Goal: Task Accomplishment & Management: Use online tool/utility

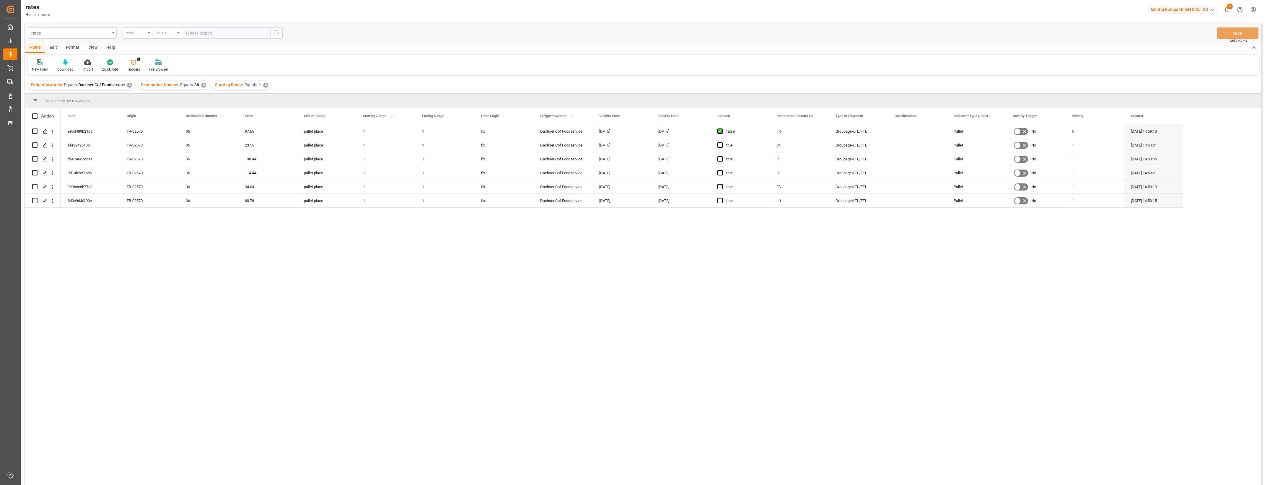
click at [768, 251] on div "a9bd489b21ca FR-02570 36 97.65 pallet place 1 1 fix Dachser Cof Foodservice [DA…" at bounding box center [661, 306] width 1201 height 364
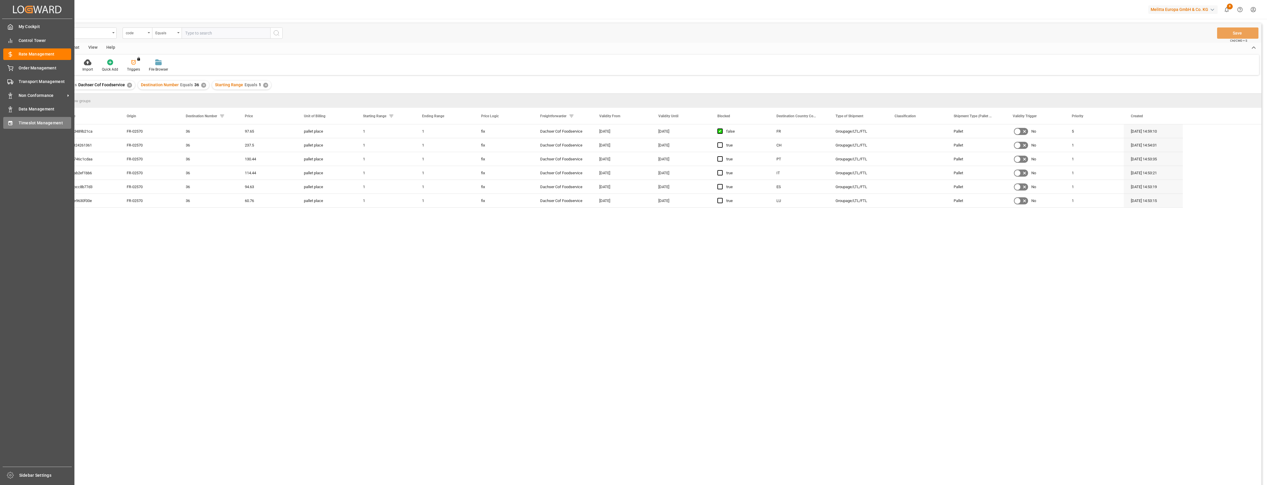
click at [11, 123] on icon at bounding box center [10, 123] width 4 height 4
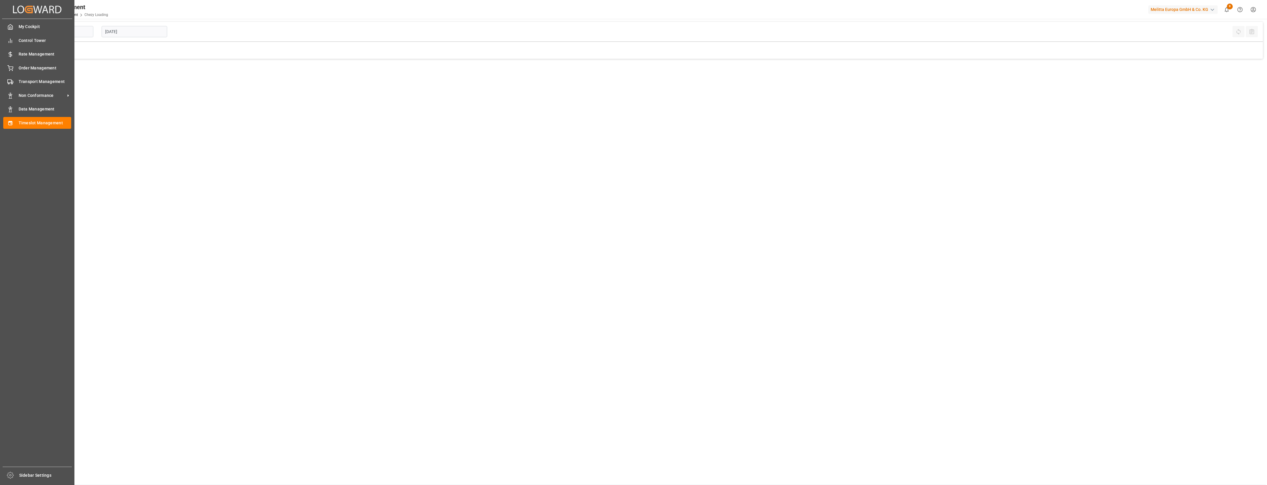
type input "Chezy Loading"
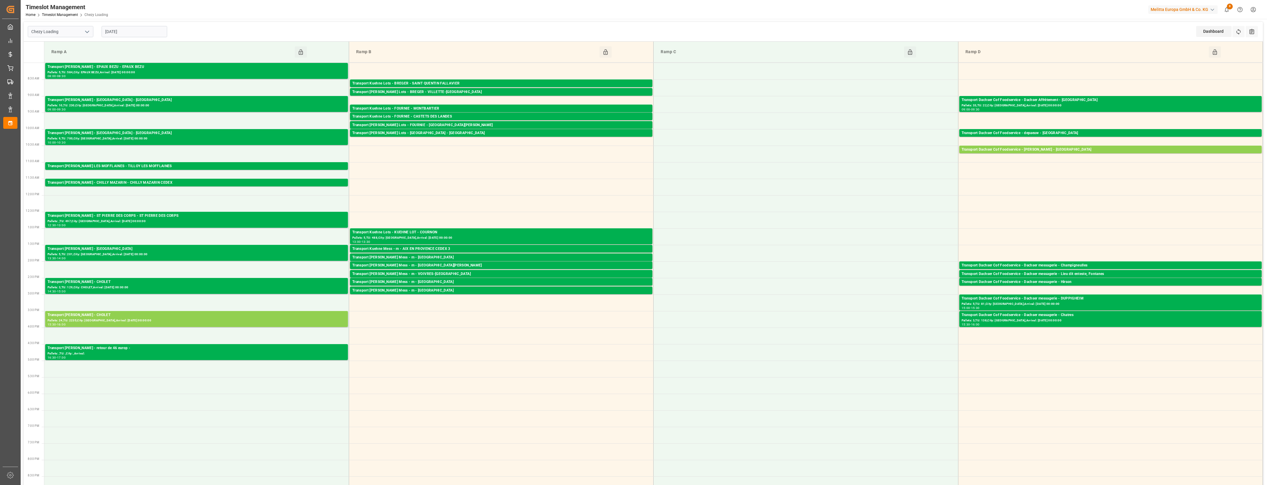
click at [148, 33] on input "[DATE]" at bounding box center [135, 31] width 66 height 11
click at [145, 92] on span "16" at bounding box center [144, 90] width 4 height 4
type input "[DATE]"
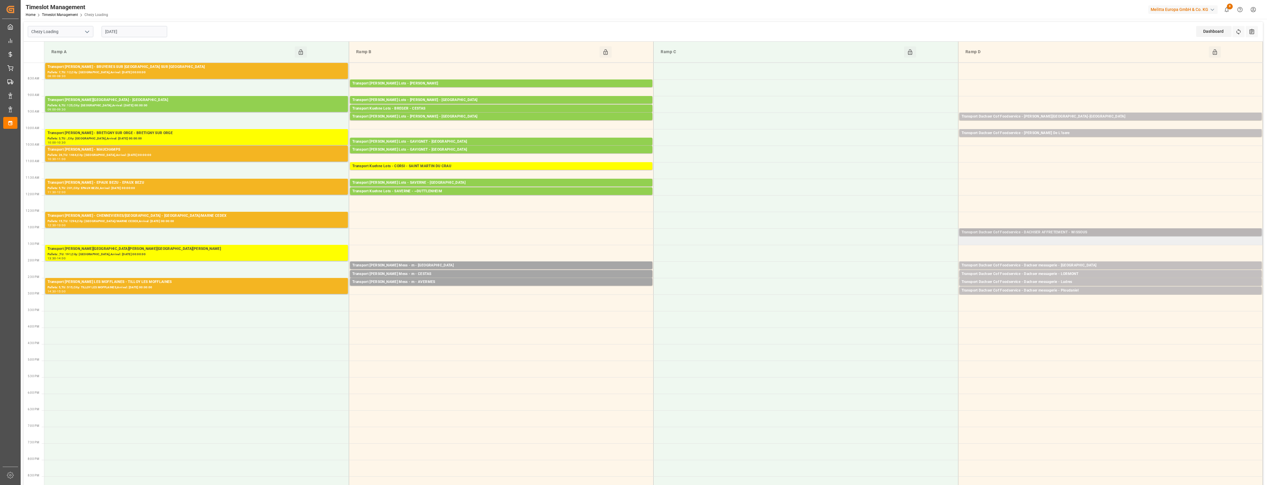
click at [1083, 233] on div "Transport Dachser Cof Foodservice - DACHSER AFFRETEMENT - WISSOUS" at bounding box center [1110, 232] width 298 height 6
click at [896, 257] on button "Open" at bounding box center [880, 258] width 41 height 7
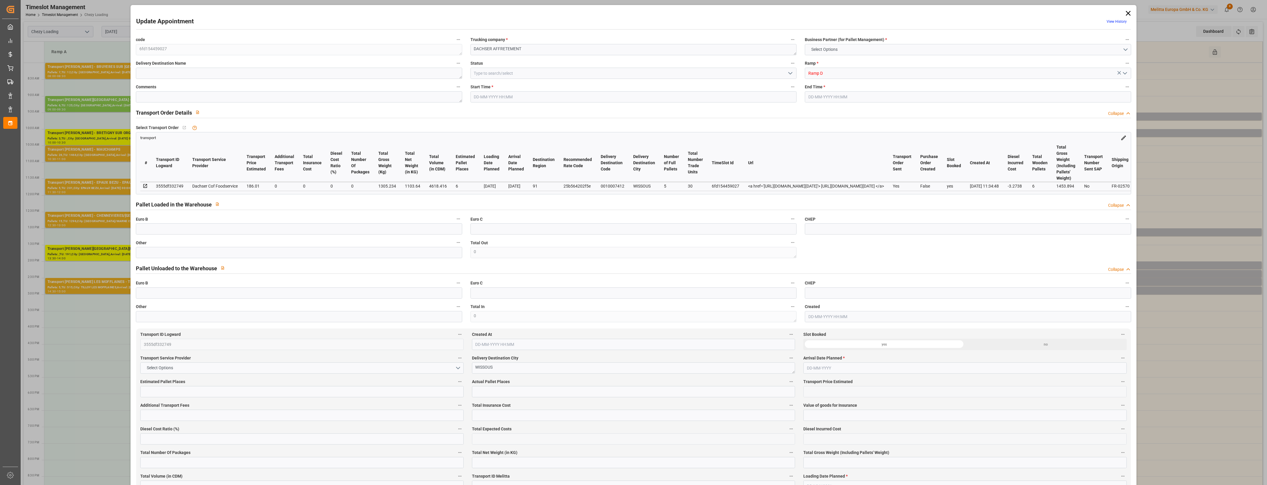
type input "6"
type input "186.01"
type input "0"
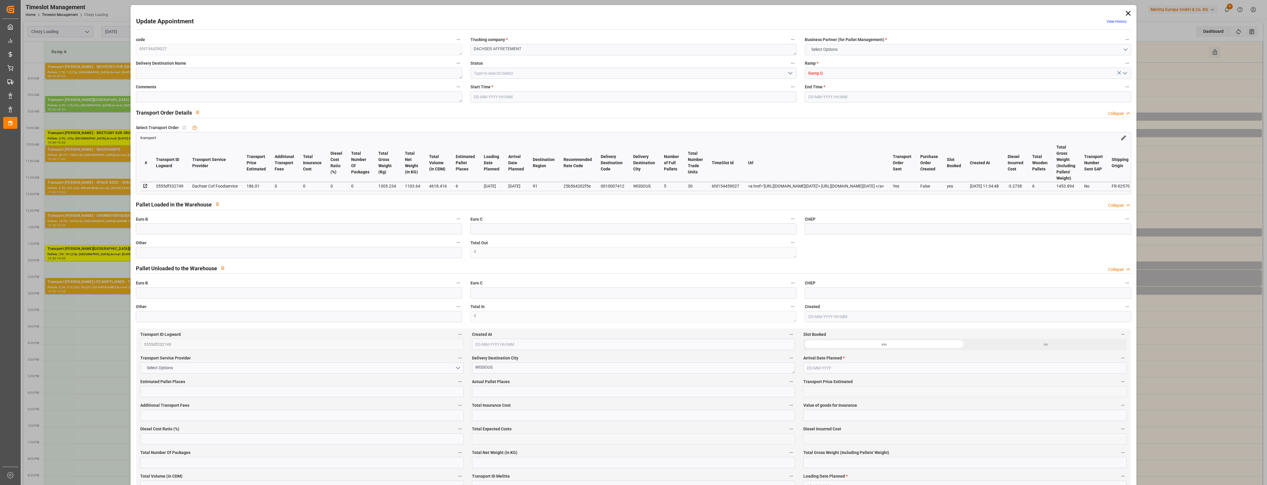
type input "182.7362"
type input "-3.2738"
type input "0"
type input "1103.64"
type input "1453.894"
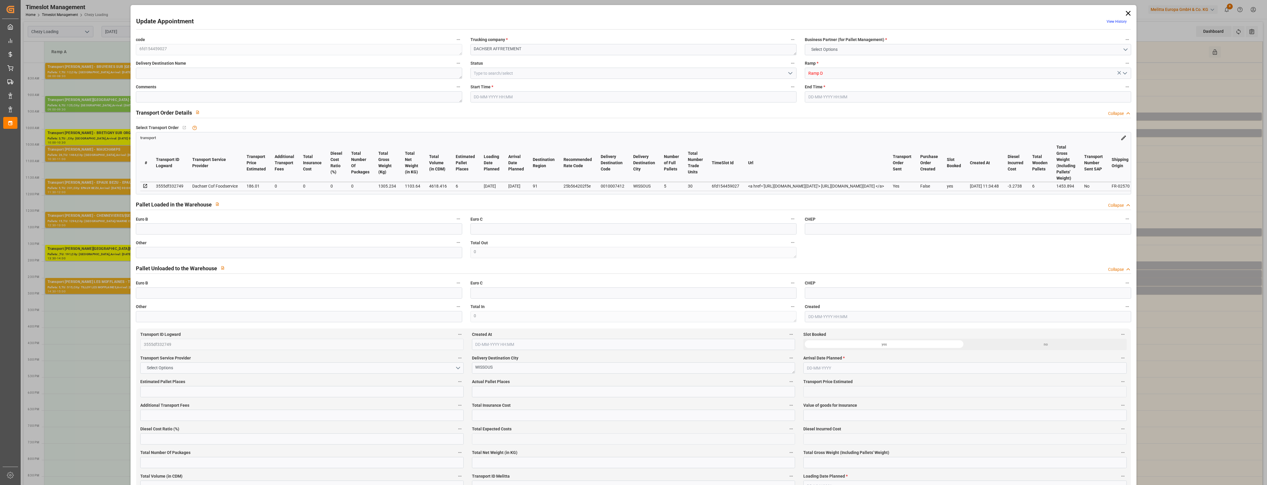
type input "4618.416"
type input "91"
type input "5"
type input "30"
type input "6"
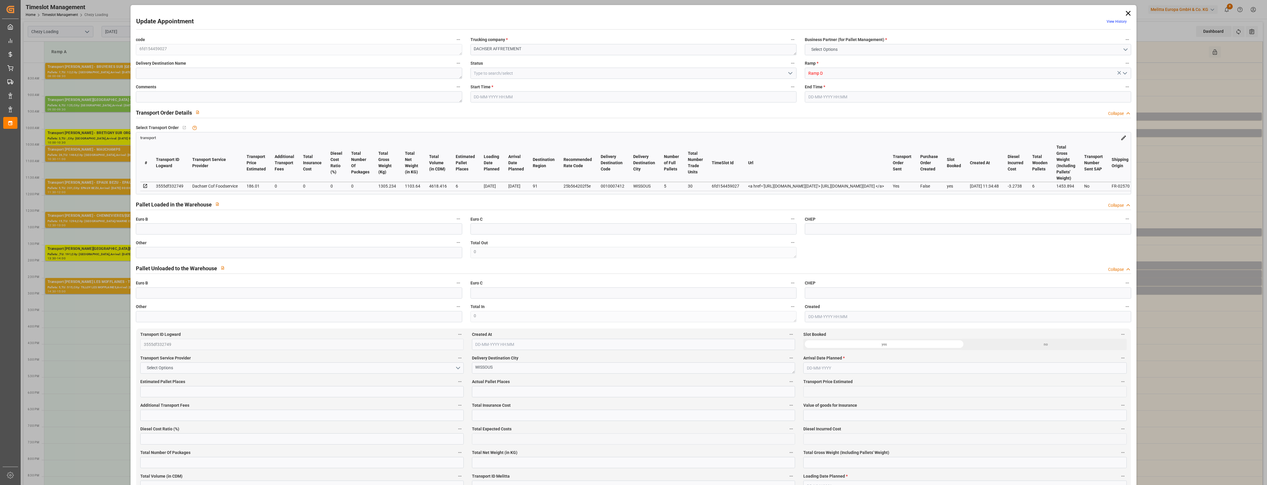
type input "101"
type input "1305.234"
type input "0"
type input "4710.8598"
type input "0"
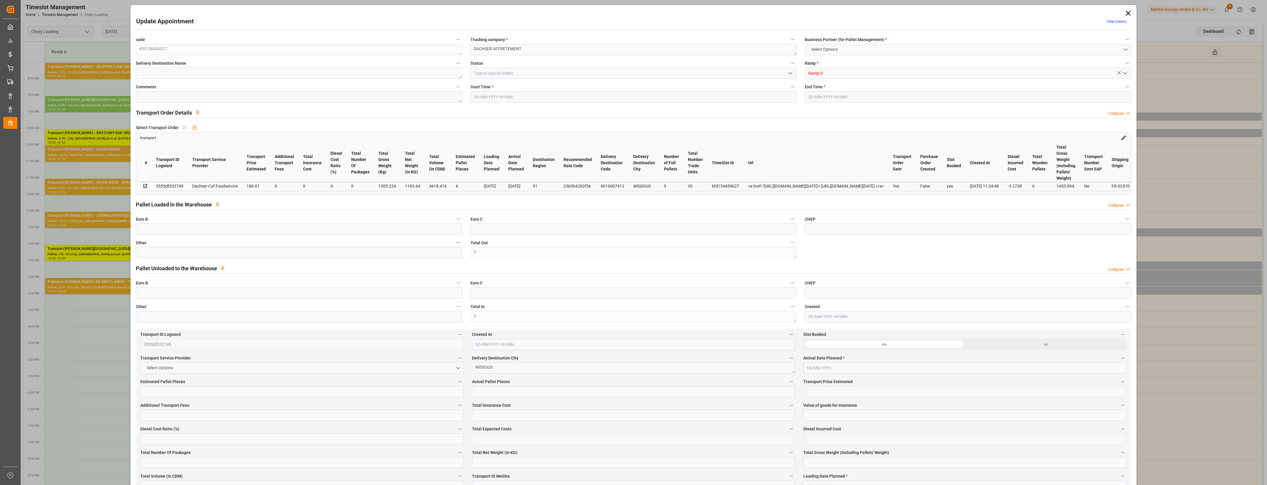
type input "0"
type input "21"
type input "35"
type input "[DATE] 13:00"
type input "[DATE] 13:15"
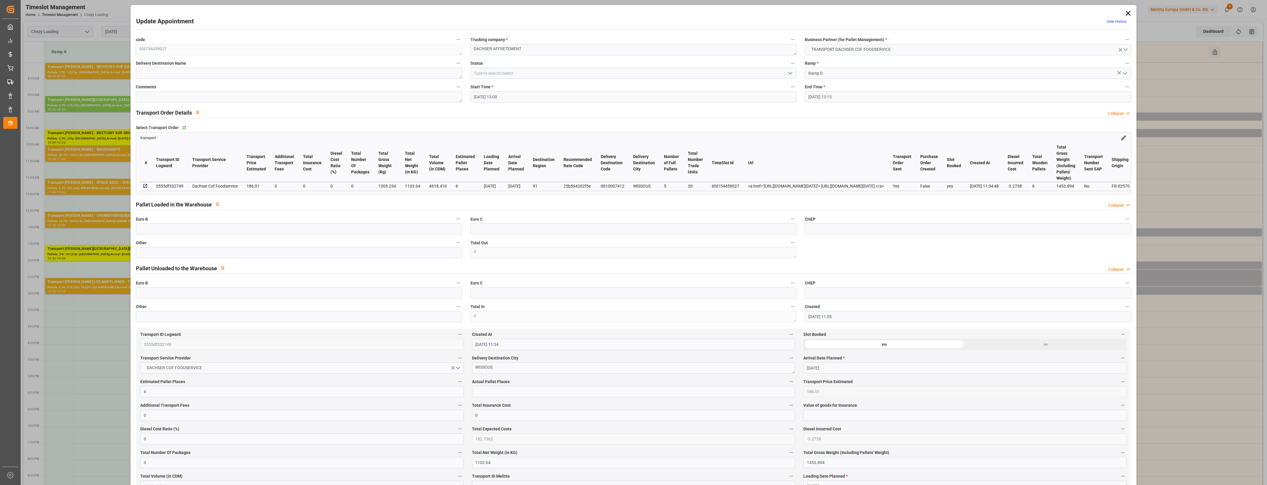
type input "[DATE] 11:55"
type input "[DATE] 11:34"
type input "[DATE]"
click at [1126, 13] on icon at bounding box center [1127, 13] width 5 height 5
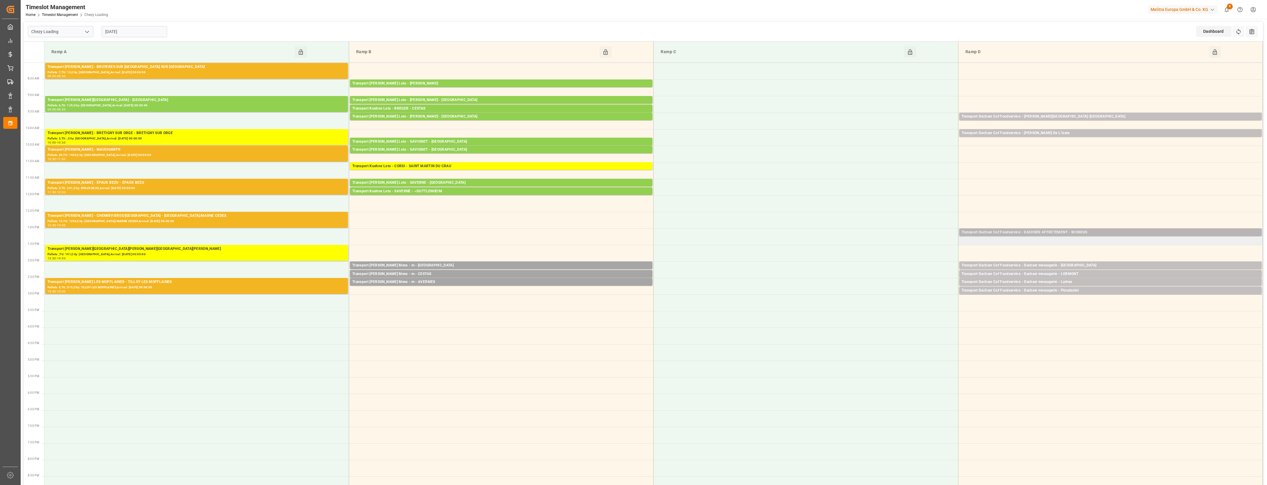
click at [1082, 231] on div "Transport Dachser Cof Foodservice - DACHSER AFFRETEMENT - WISSOUS" at bounding box center [1110, 232] width 298 height 6
click at [882, 259] on button "Open" at bounding box center [880, 258] width 41 height 7
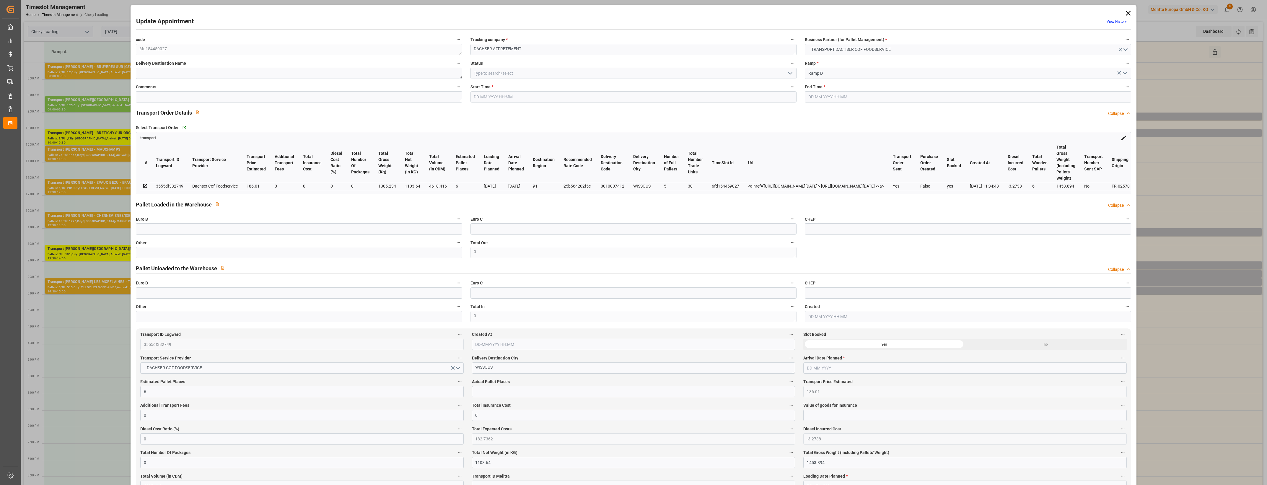
type input "[DATE] 13:00"
type input "[DATE] 13:15"
type input "[DATE] 11:55"
type input "[DATE] 11:34"
type input "[DATE]"
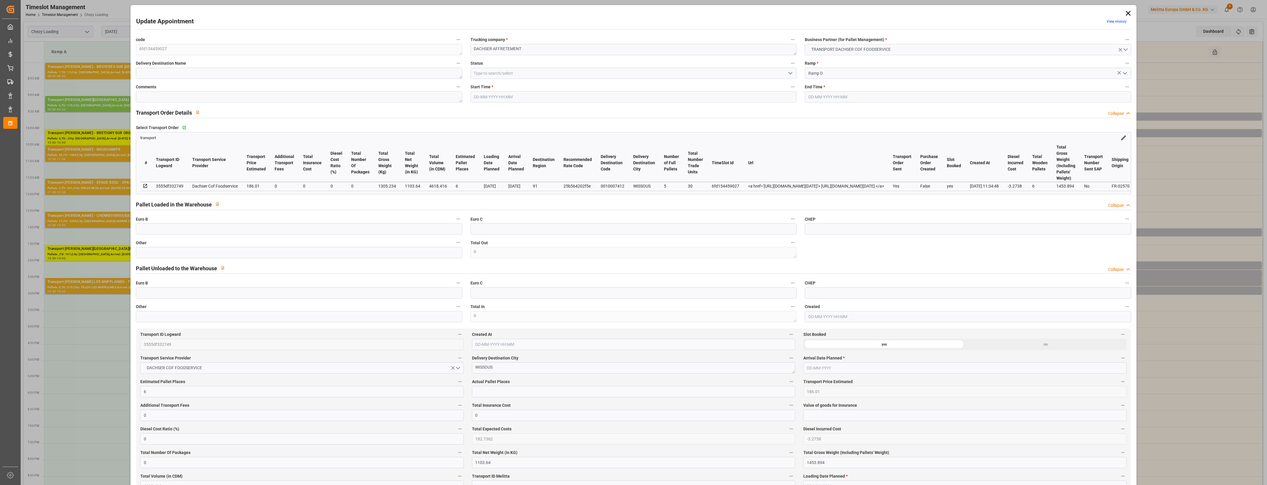
type input "[DATE]"
click at [790, 73] on icon "open menu" at bounding box center [790, 73] width 7 height 7
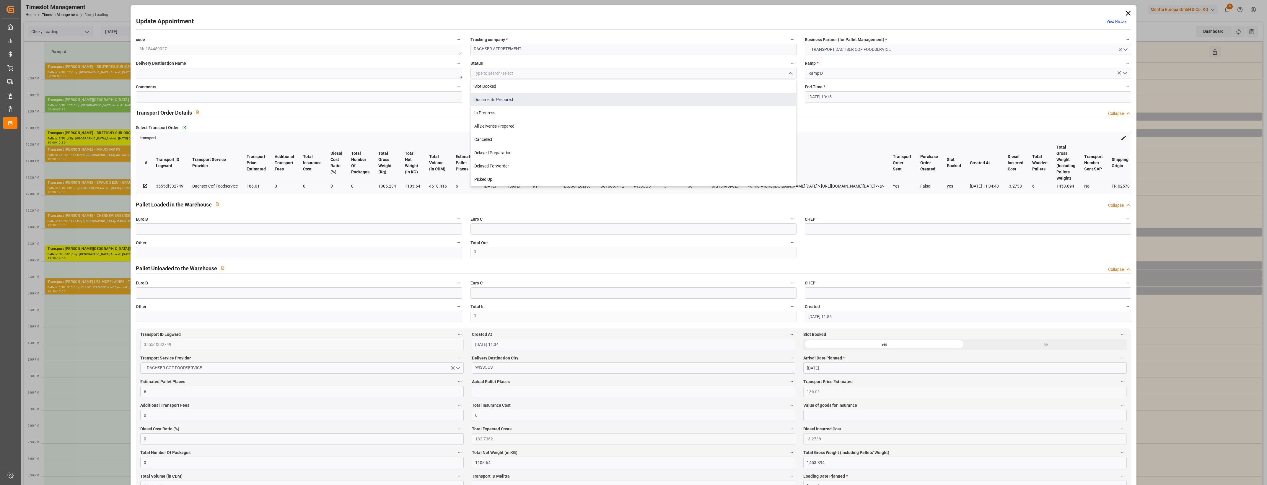
click at [501, 101] on div "Documents Prepared" at bounding box center [633, 99] width 325 height 13
type input "Documents Prepared"
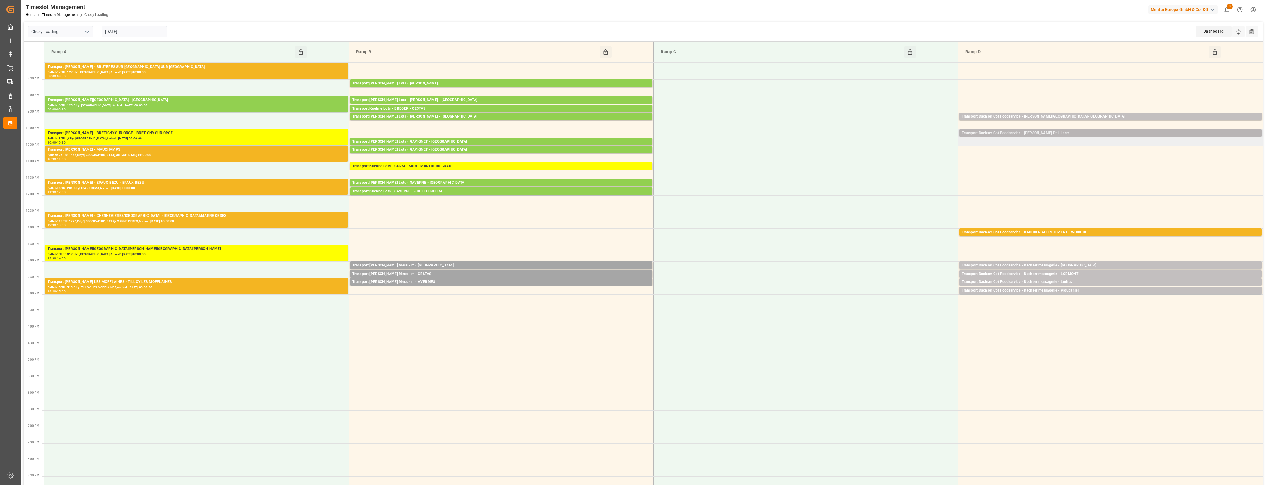
click at [1075, 133] on div "Transport Dachser Cof Foodservice - [PERSON_NAME] De L'Isere" at bounding box center [1110, 133] width 298 height 6
click at [885, 161] on button "Open" at bounding box center [880, 159] width 41 height 7
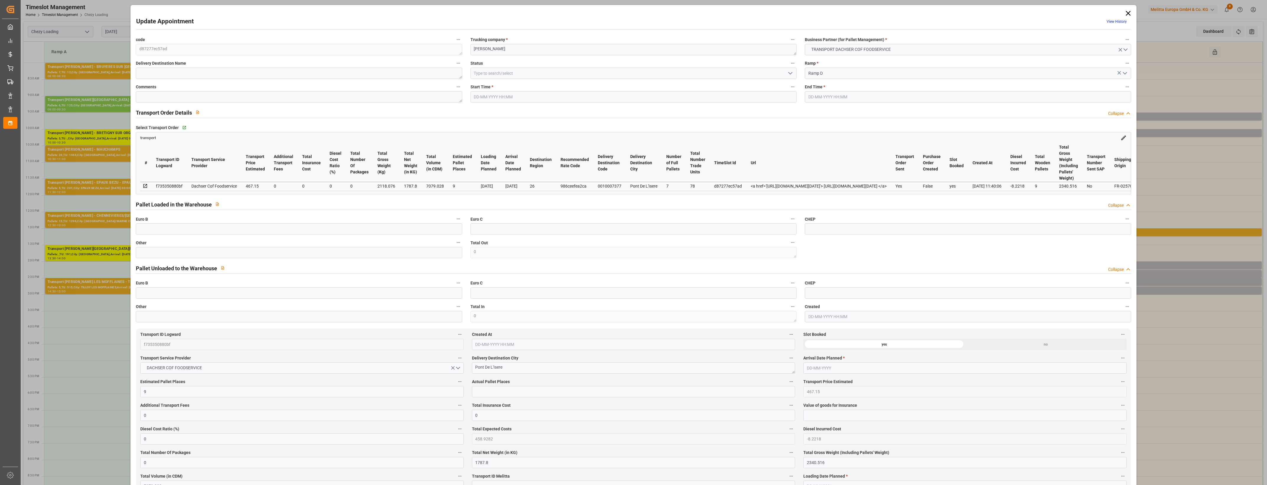
type input "[DATE] 10:00"
type input "[DATE] 10:15"
type input "[DATE] 14:27"
type input "[DATE] 11:40"
type input "[DATE]"
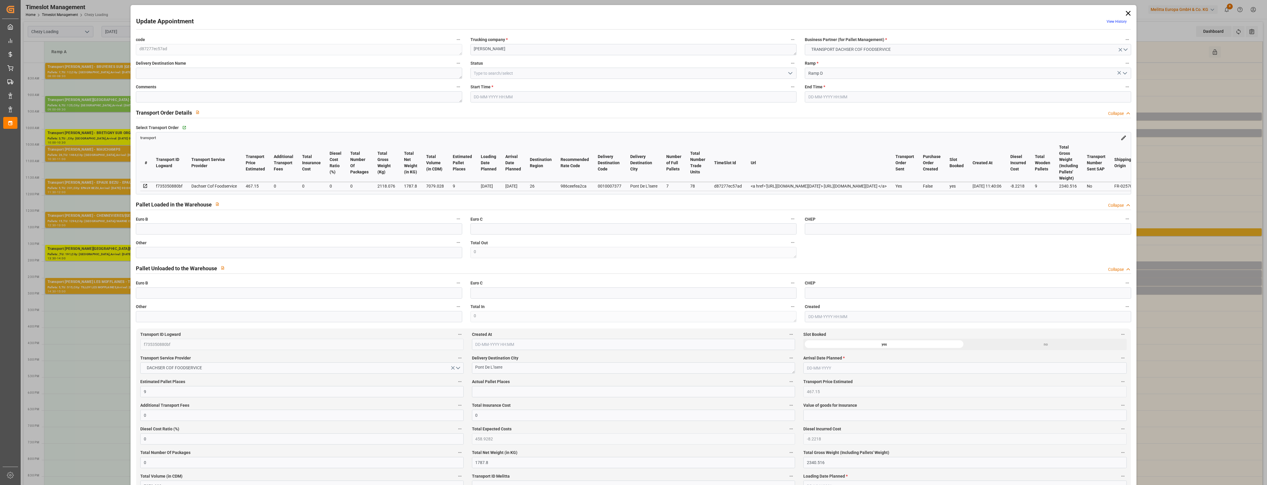
type input "[DATE]"
click at [789, 73] on icon "open menu" at bounding box center [790, 73] width 7 height 7
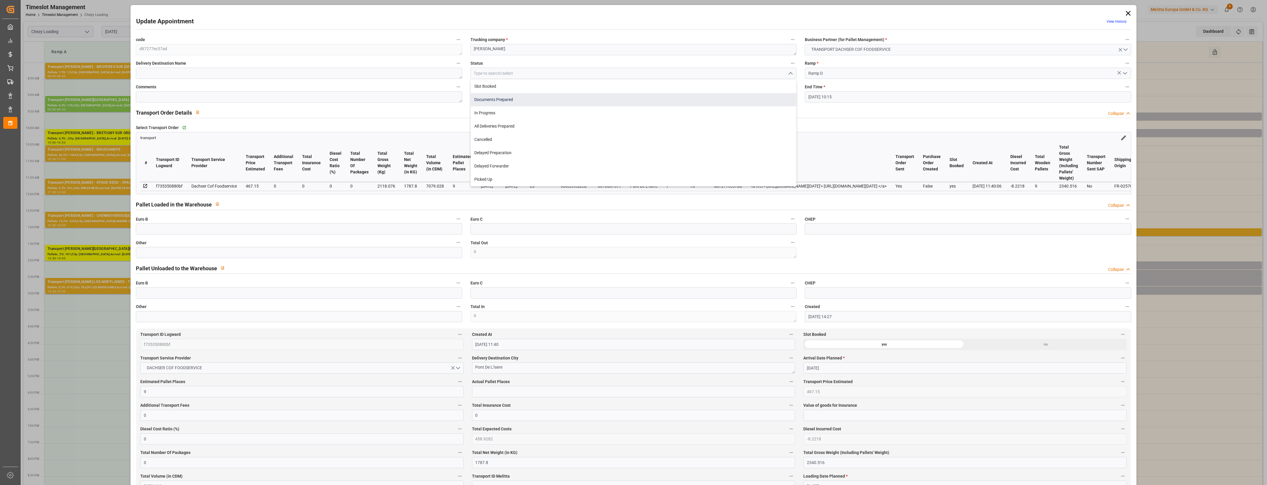
click at [502, 95] on div "Documents Prepared" at bounding box center [633, 99] width 325 height 13
type input "Documents Prepared"
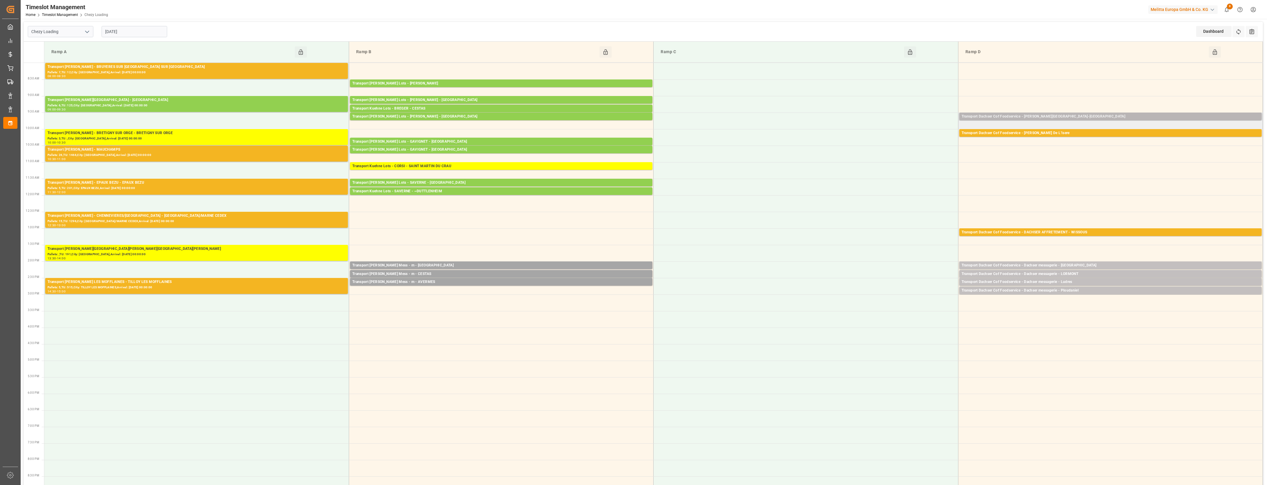
click at [1075, 115] on div "Transport Dachser Cof Foodservice - [PERSON_NAME][GEOGRAPHIC_DATA]-[GEOGRAPHIC_…" at bounding box center [1110, 117] width 298 height 6
click at [899, 144] on button "Open" at bounding box center [880, 143] width 41 height 7
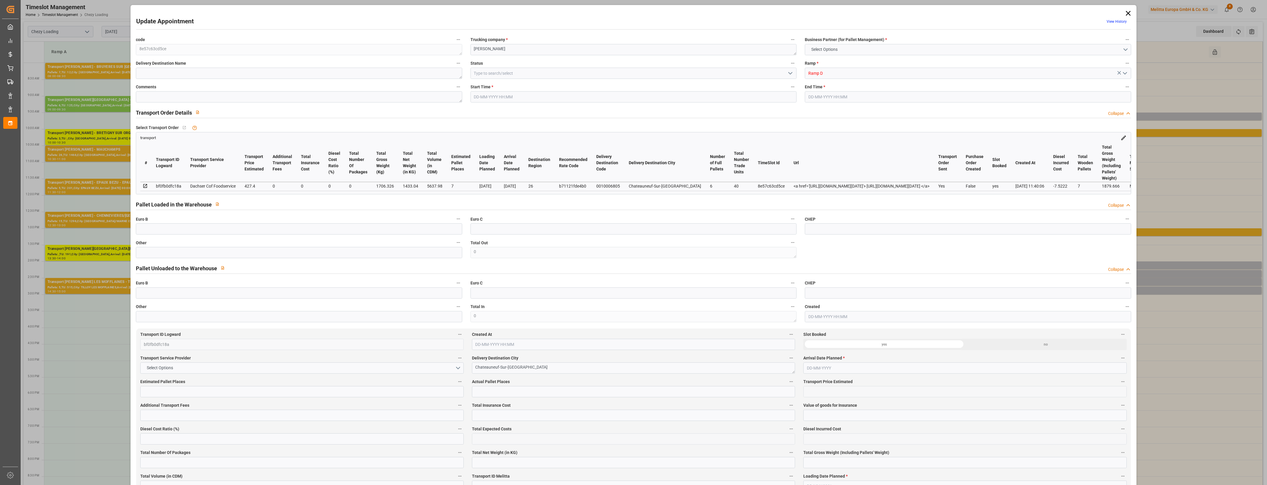
type input "7"
type input "427.4"
type input "0"
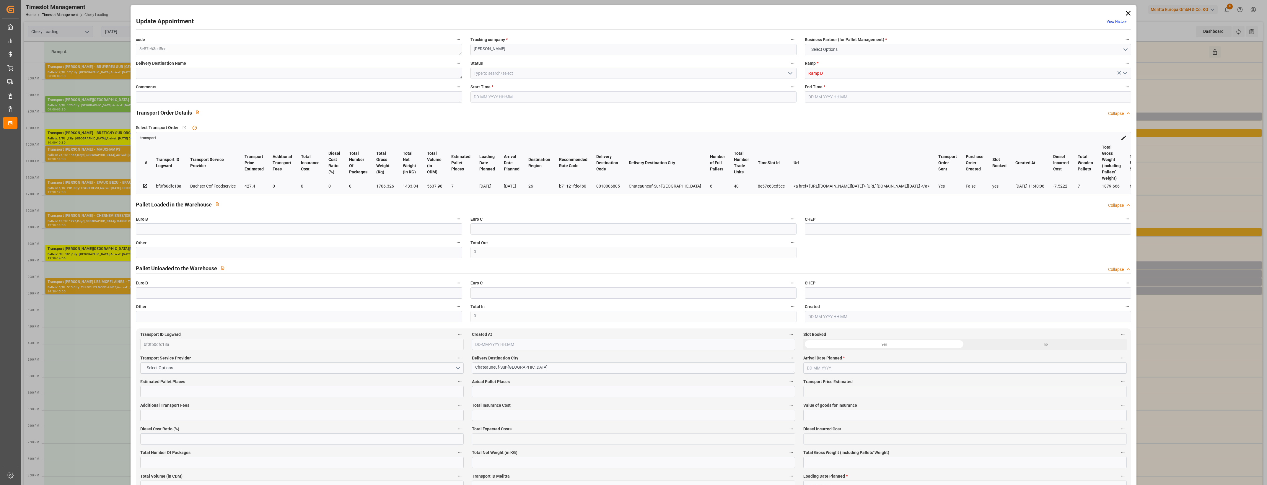
type input "419.8778"
type input "-7.5222"
type input "0"
type input "1433.04"
type input "1879.666"
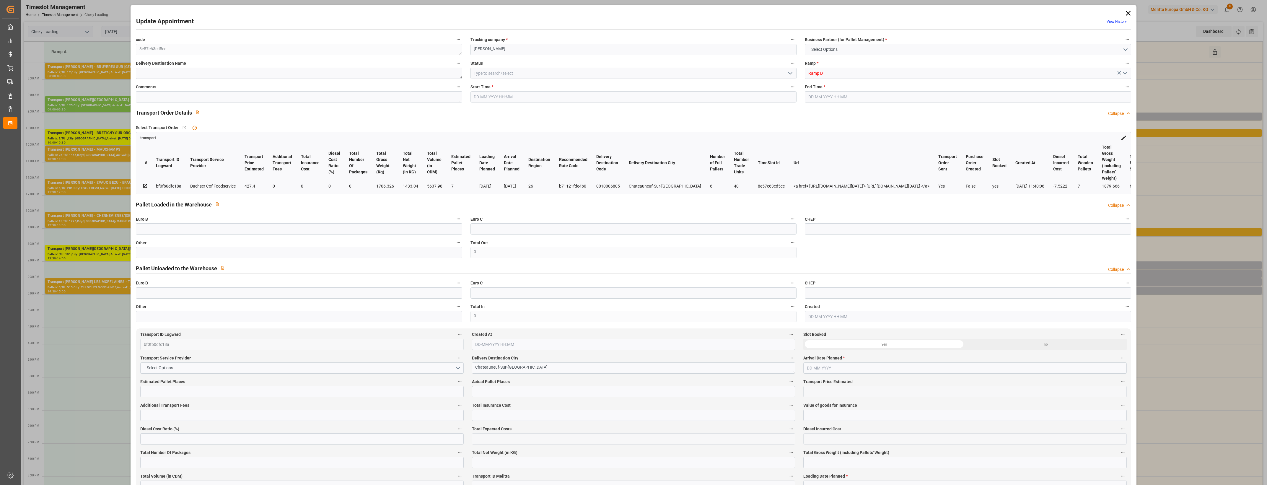
type input "5637.98"
type input "26"
type input "6"
type input "40"
type input "7"
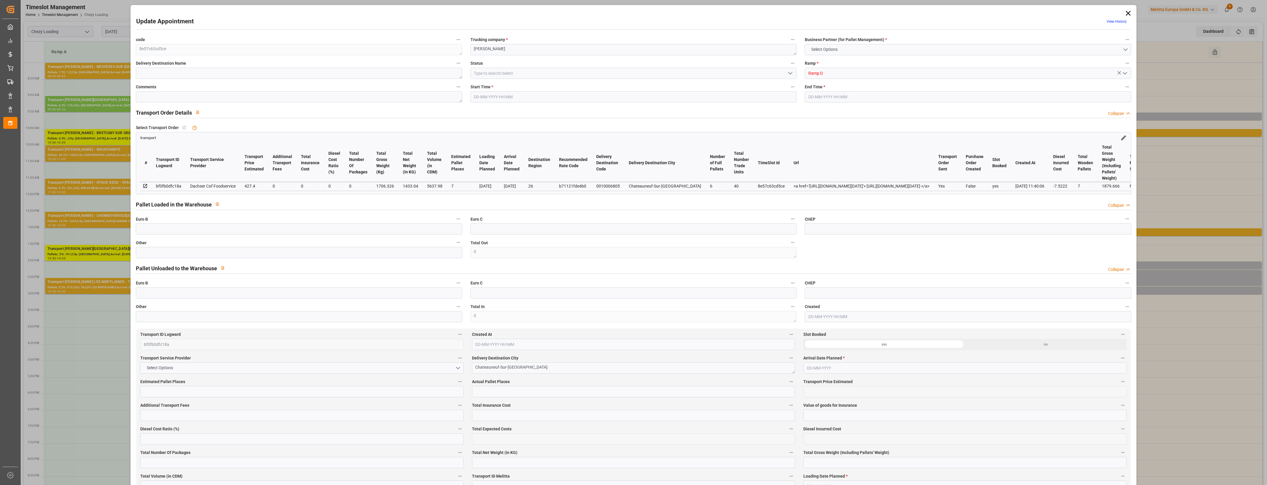
type input "101"
type input "1706.326"
type input "0"
type input "4710.8598"
type input "0"
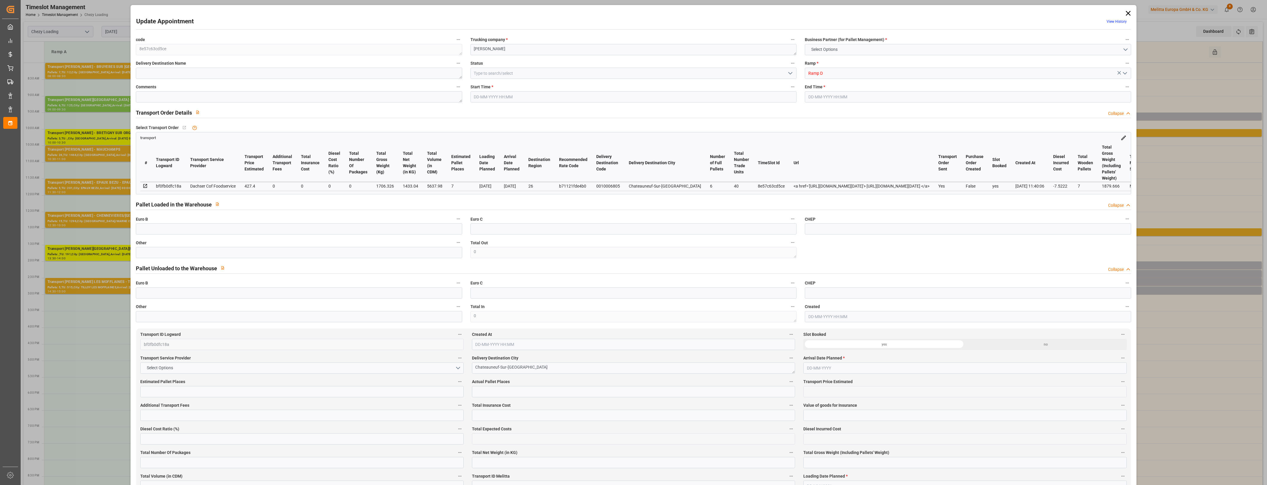
type input "0"
type input "21"
type input "35"
type input "[DATE] 09:30"
type input "[DATE] 09:45"
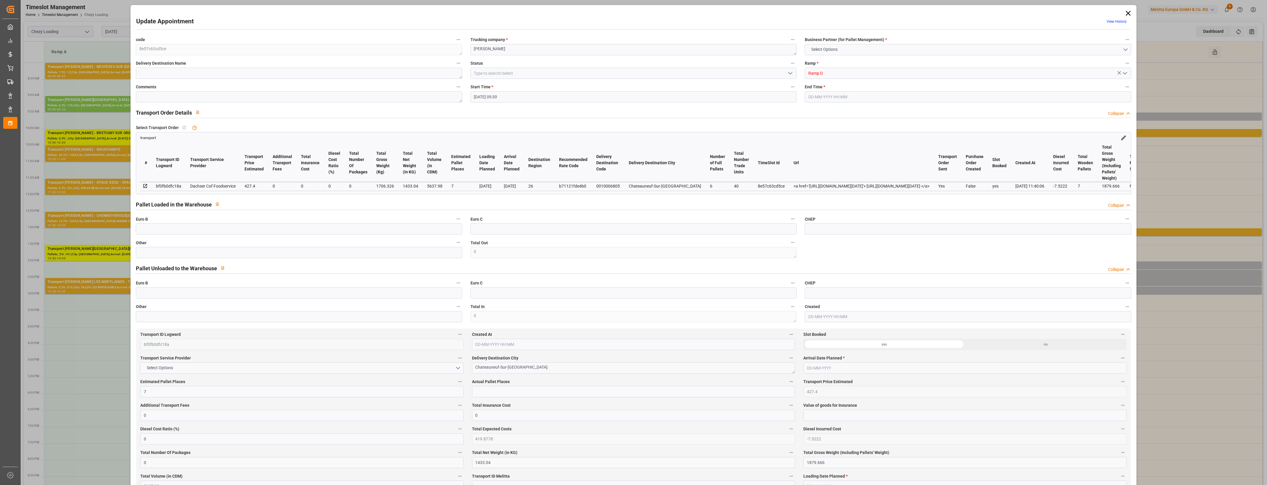
type input "[DATE] 12:30"
type input "[DATE] 11:40"
type input "[DATE]"
click at [789, 72] on icon "open menu" at bounding box center [790, 73] width 7 height 7
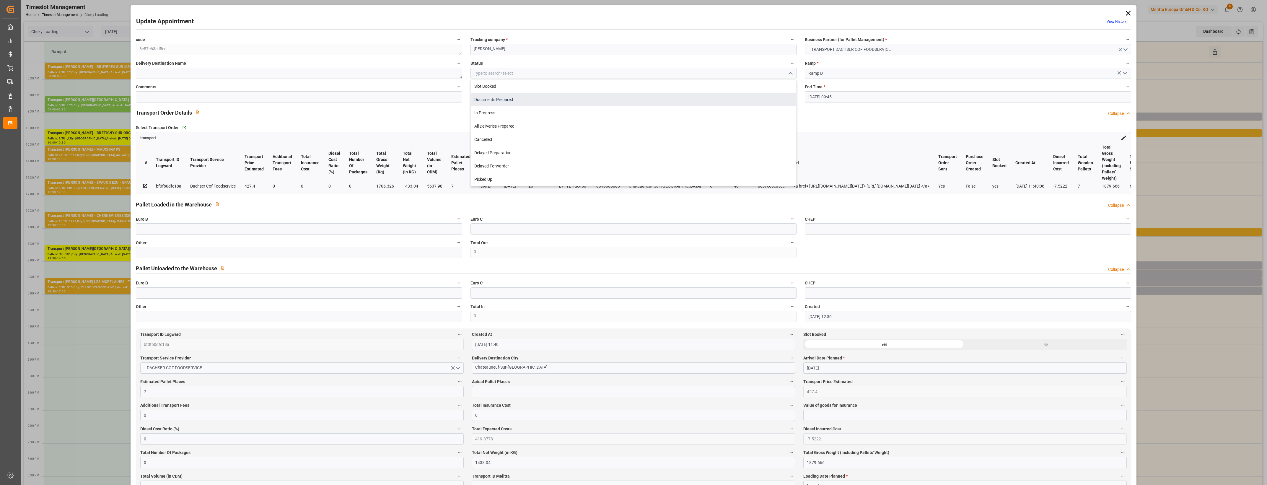
click at [498, 98] on div "Documents Prepared" at bounding box center [633, 99] width 325 height 13
type input "Documents Prepared"
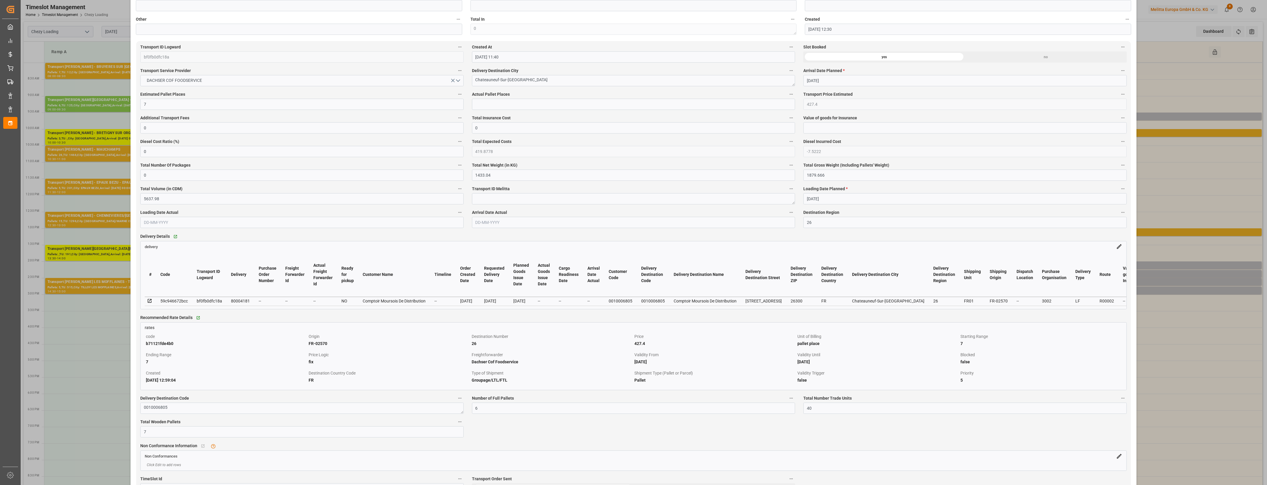
scroll to position [295, 0]
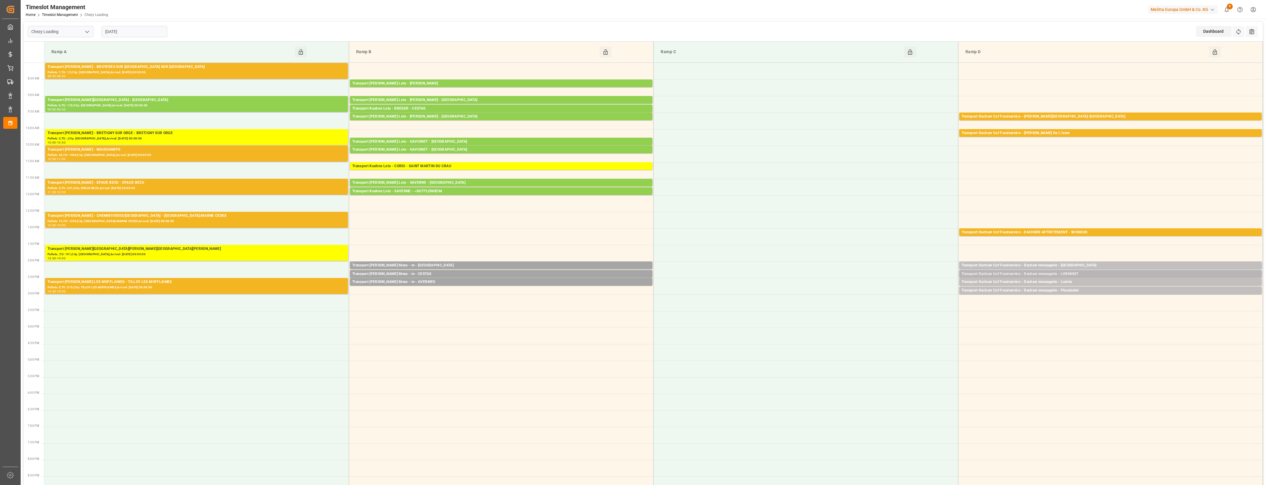
click at [1081, 274] on div "Transport Dachser Cof Foodservice - Dachser messagerie - LORMONT" at bounding box center [1110, 274] width 298 height 6
click at [895, 291] on button "Open" at bounding box center [880, 291] width 41 height 7
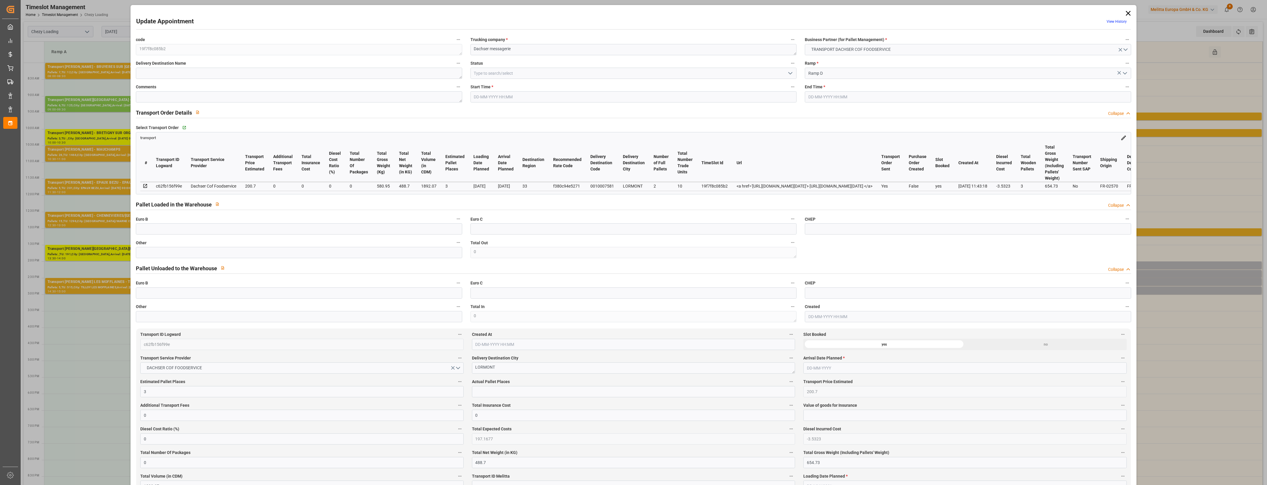
type input "[DATE] 14:15"
type input "[DATE] 14:30"
type input "[DATE] 12:15"
type input "[DATE] 11:43"
type input "[DATE]"
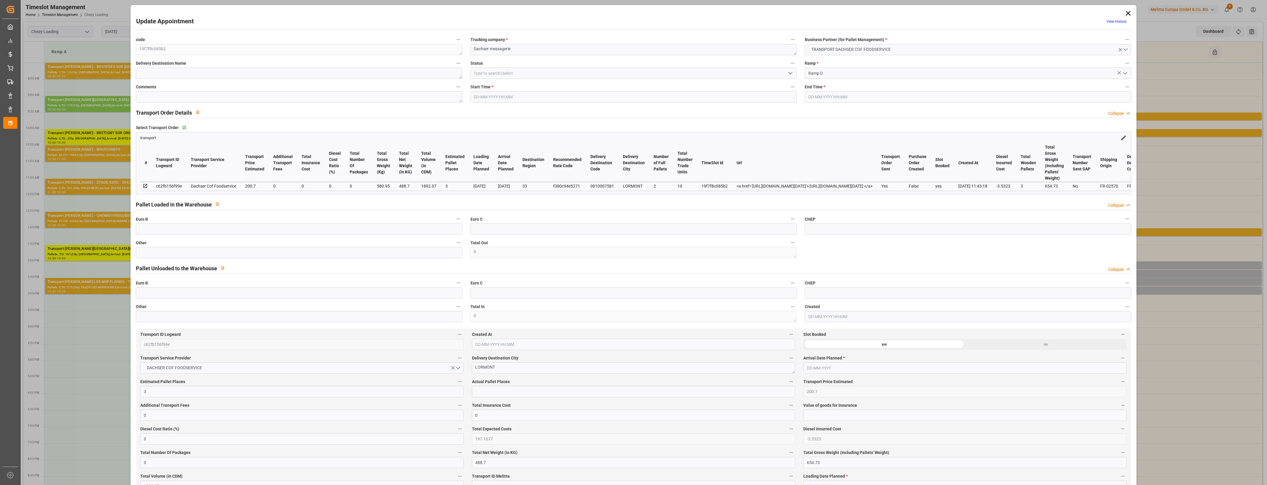
type input "[DATE]"
click at [152, 253] on input "text" at bounding box center [299, 252] width 326 height 11
type input "2"
click at [473, 392] on input "text" at bounding box center [633, 391] width 323 height 11
type input "2"
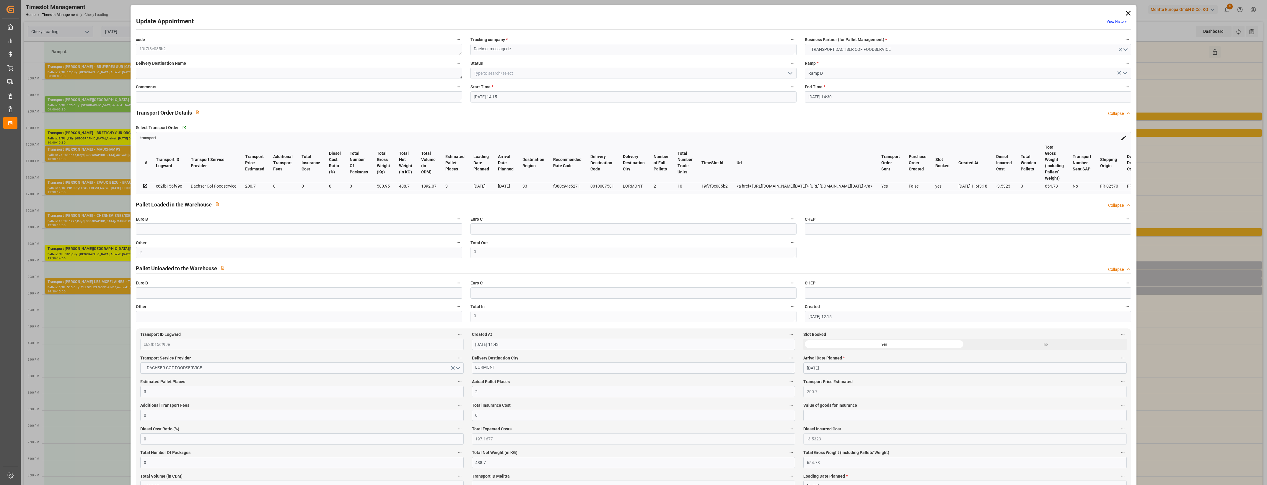
click at [792, 73] on icon "open menu" at bounding box center [790, 73] width 7 height 7
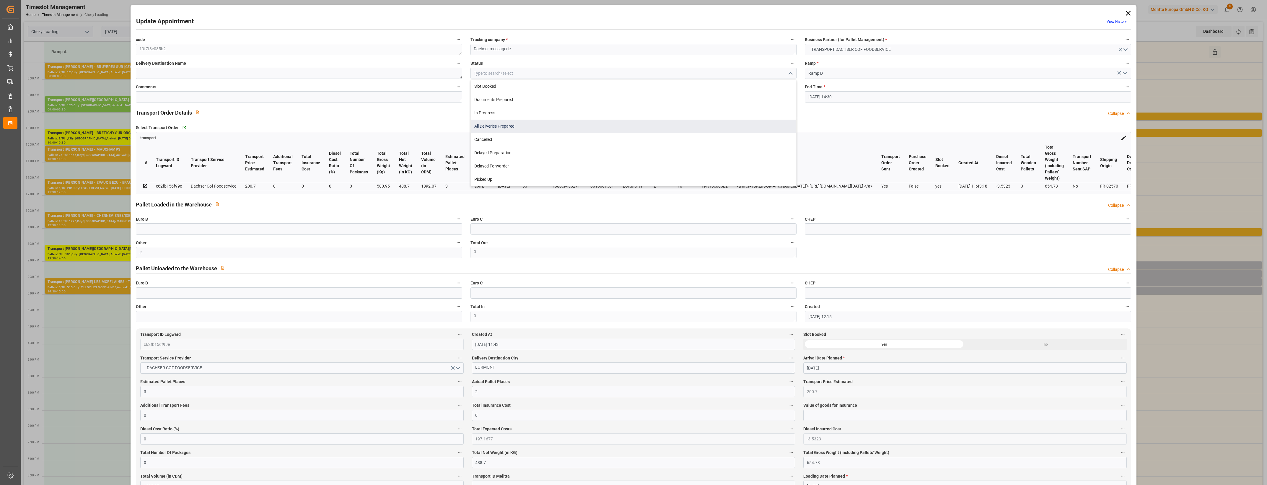
click at [506, 127] on div "All Deliveries Prepared" at bounding box center [633, 126] width 325 height 13
type input "All Deliveries Prepared"
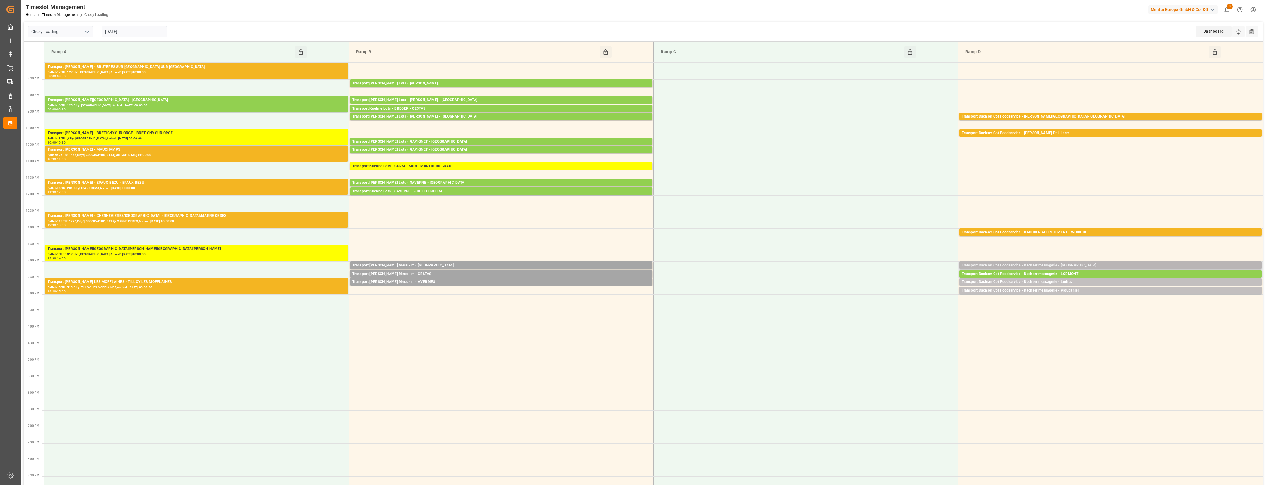
click at [1087, 264] on div "Transport Dachser Cof Foodservice - Dachser messagerie - [GEOGRAPHIC_DATA]" at bounding box center [1110, 265] width 298 height 6
click at [897, 292] on button "Open" at bounding box center [880, 291] width 41 height 7
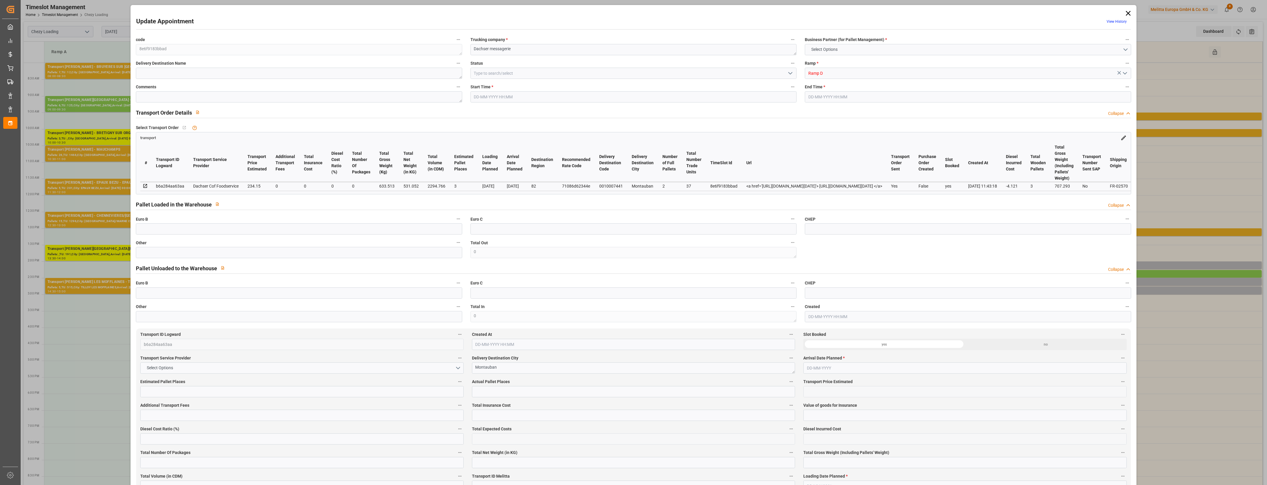
type input "3"
type input "234.15"
type input "0"
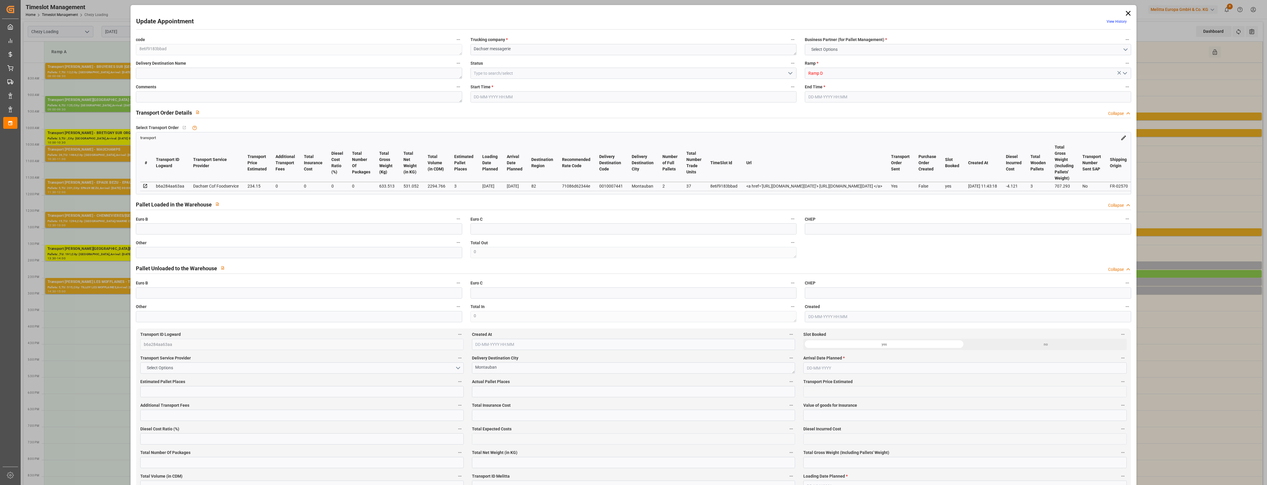
type input "230.029"
type input "-4.121"
type input "0"
type input "531.052"
type input "707.293"
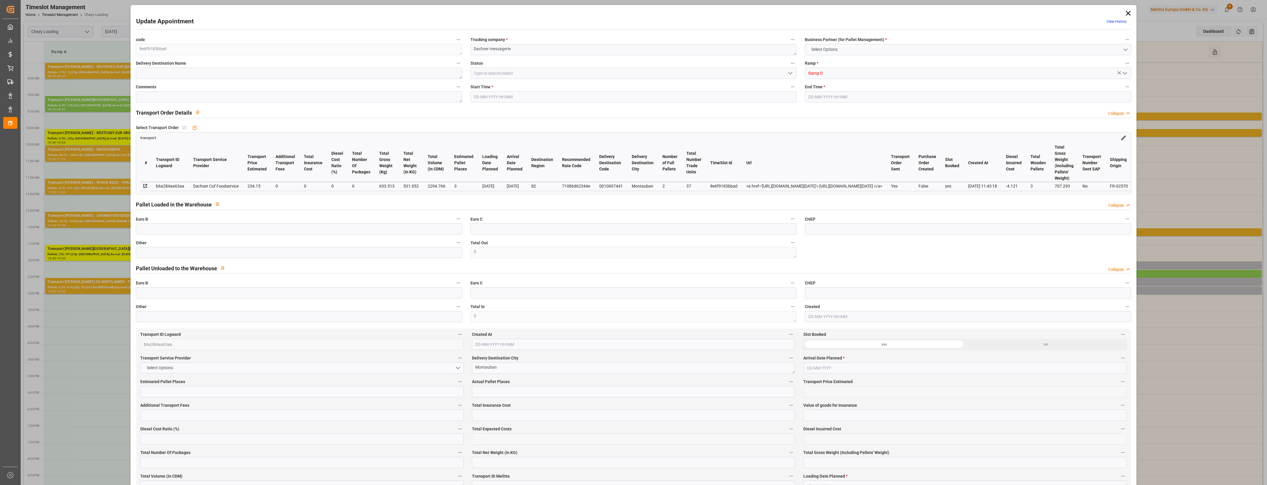
type input "2294.766"
type input "82"
type input "2"
type input "37"
type input "3"
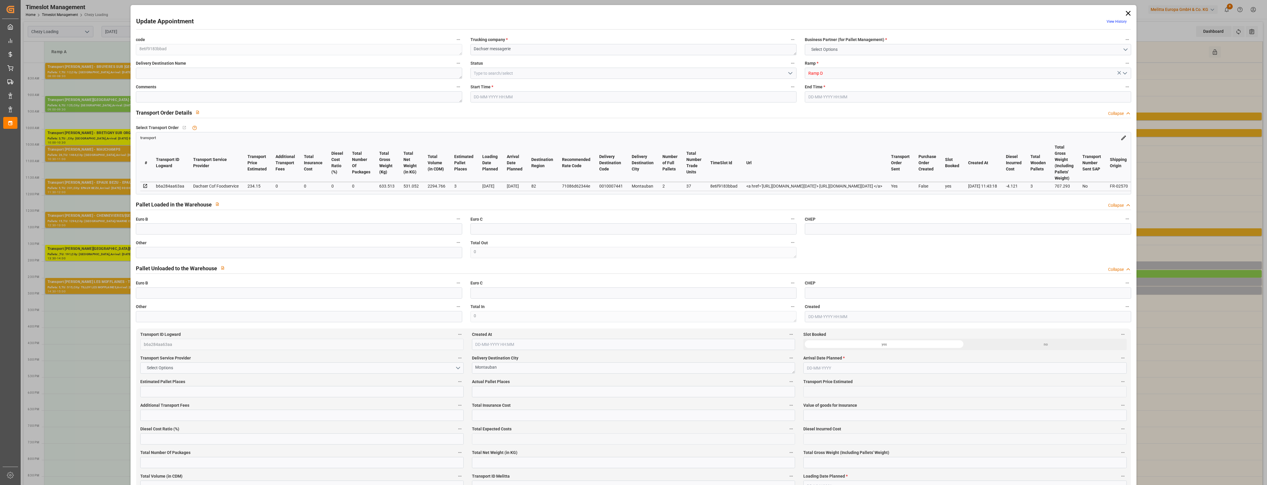
type input "101"
type input "633.513"
type input "0"
type input "4710.8598"
type input "0"
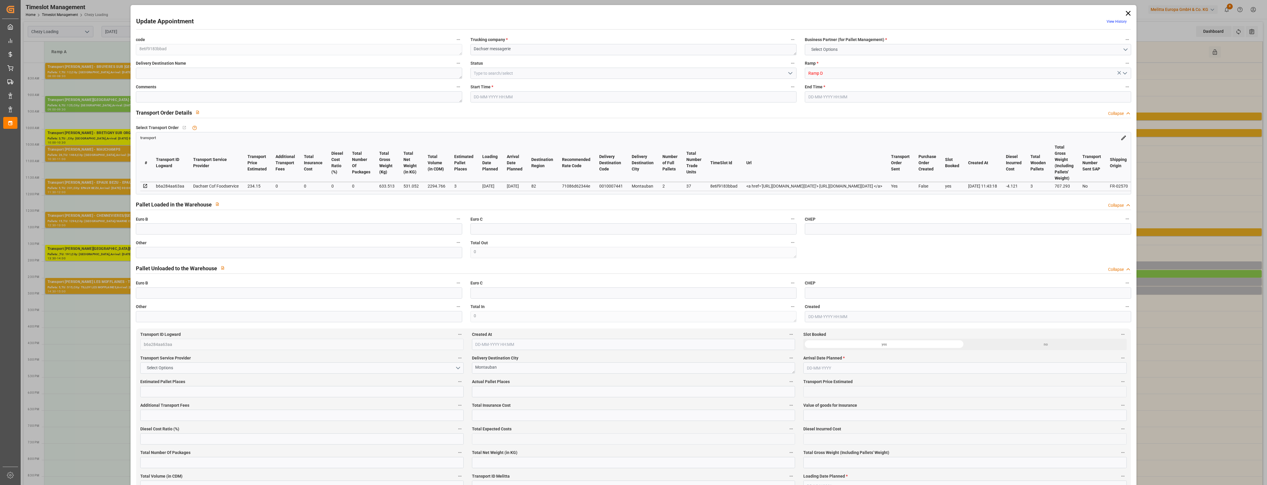
type input "0"
type input "21"
type input "35"
type input "[DATE] 14:00"
type input "[DATE] 14:15"
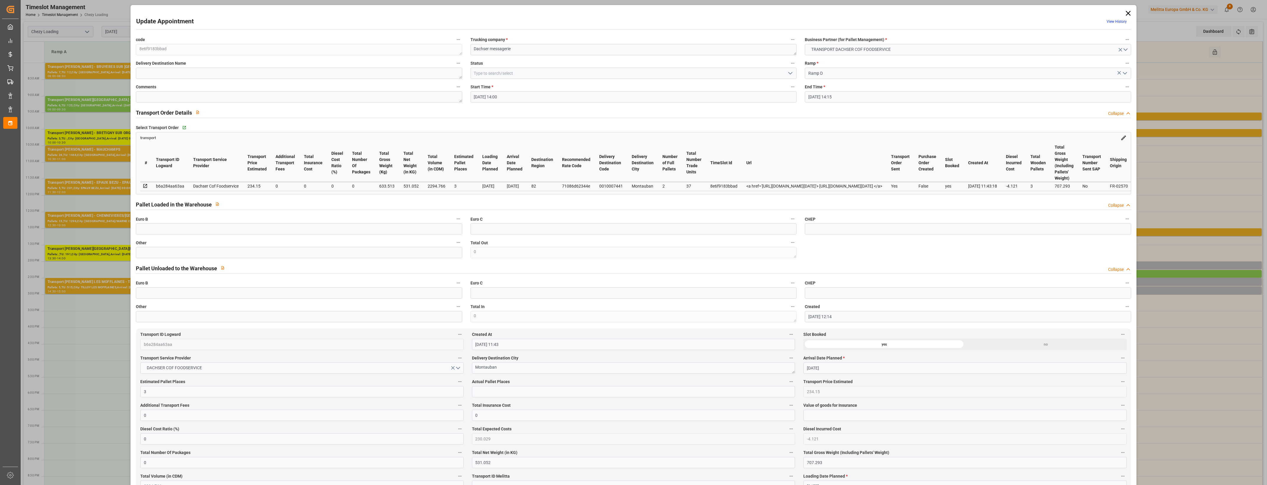
type input "[DATE] 12:14"
type input "[DATE] 11:43"
type input "[DATE]"
click at [249, 253] on input "text" at bounding box center [299, 252] width 326 height 11
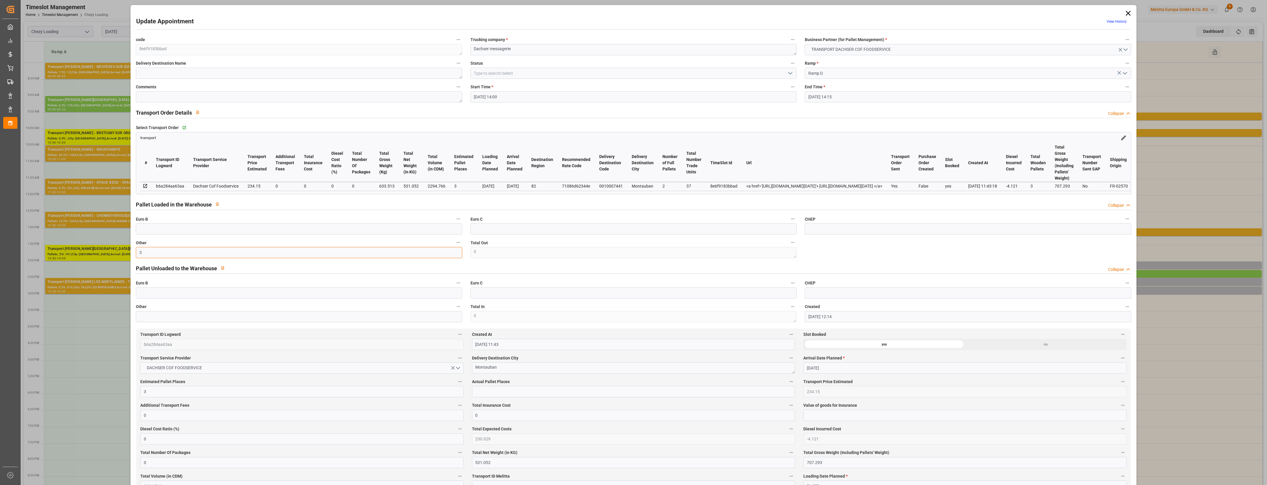
type input "3"
click at [488, 393] on input "text" at bounding box center [633, 391] width 323 height 11
type input "3"
click at [789, 71] on icon "open menu" at bounding box center [790, 73] width 7 height 7
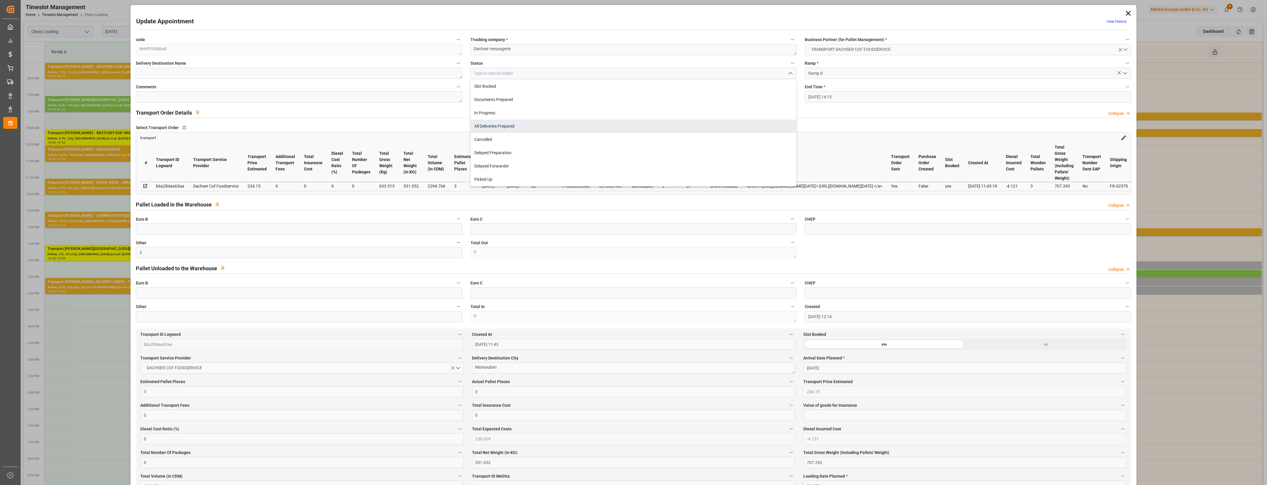
click at [526, 125] on div "All Deliveries Prepared" at bounding box center [633, 126] width 325 height 13
type input "All Deliveries Prepared"
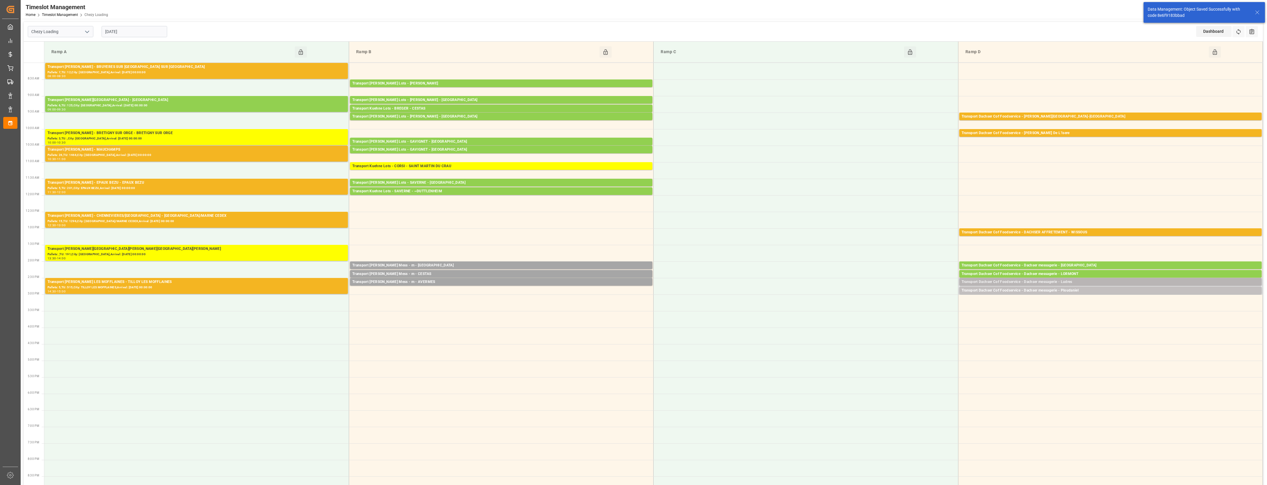
click at [1087, 280] on div "Transport Dachser Cof Foodservice - Dachser messagerie - Ludres" at bounding box center [1110, 282] width 298 height 6
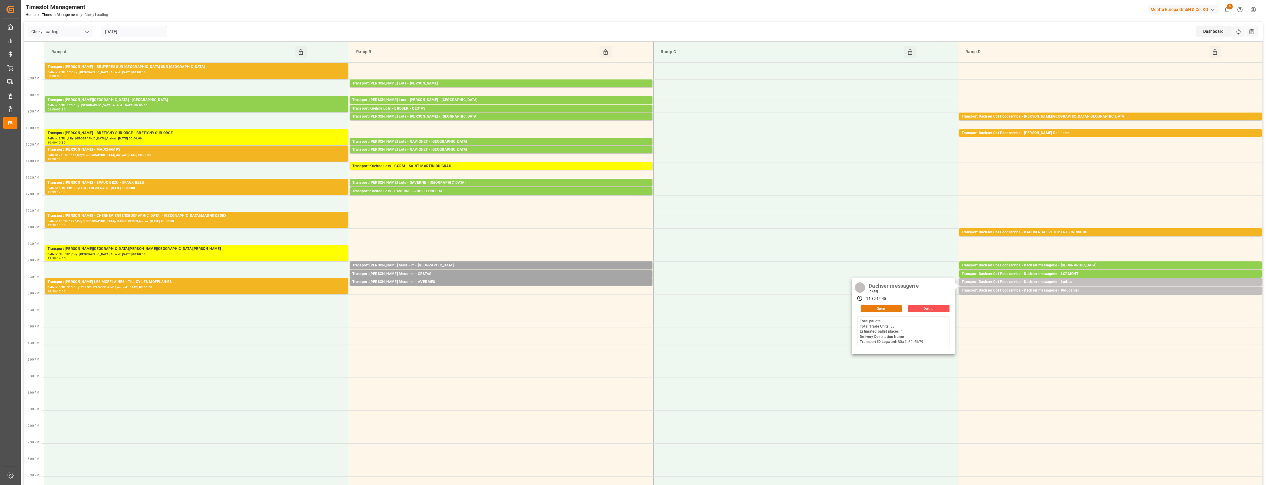
click at [889, 306] on button "Open" at bounding box center [880, 308] width 41 height 7
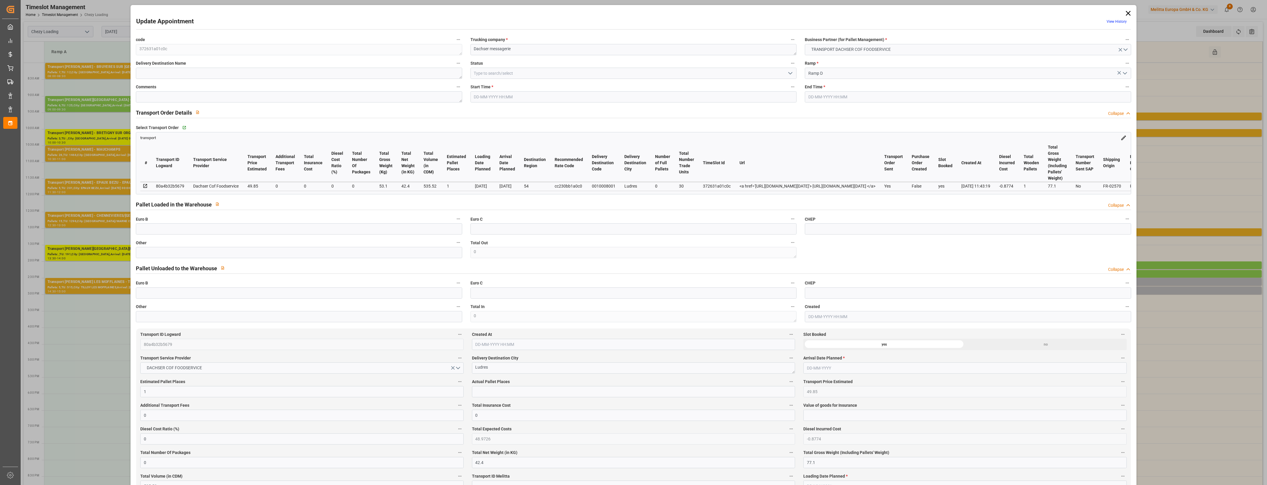
type input "[DATE] 14:30"
type input "[DATE] 14:45"
type input "[DATE] 12:16"
type input "[DATE] 11:43"
type input "[DATE]"
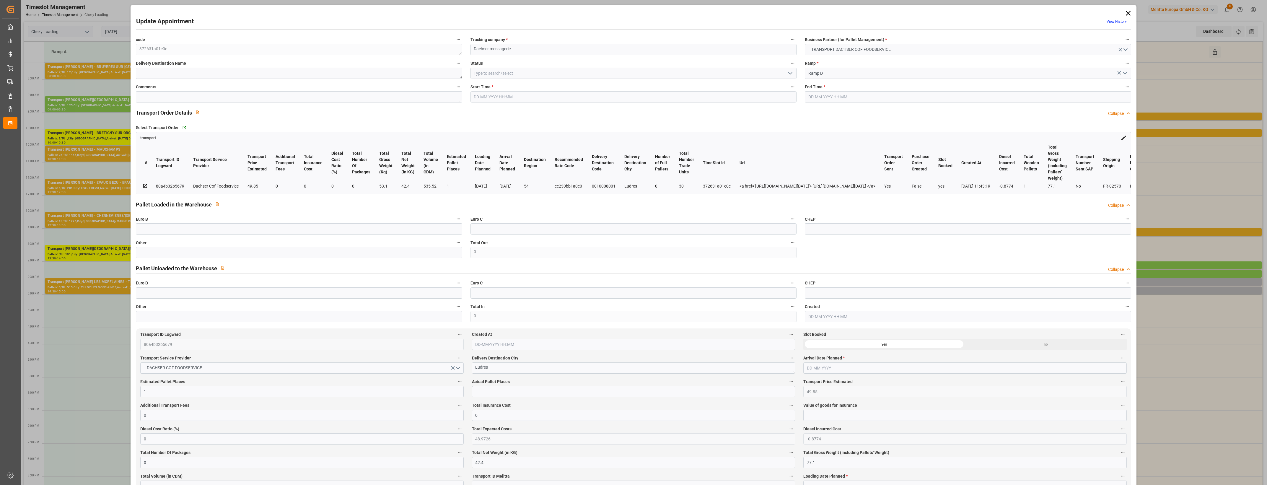
type input "[DATE]"
click at [145, 250] on input "text" at bounding box center [299, 252] width 326 height 11
type input "1"
click at [478, 389] on input "text" at bounding box center [633, 391] width 323 height 11
type input "1"
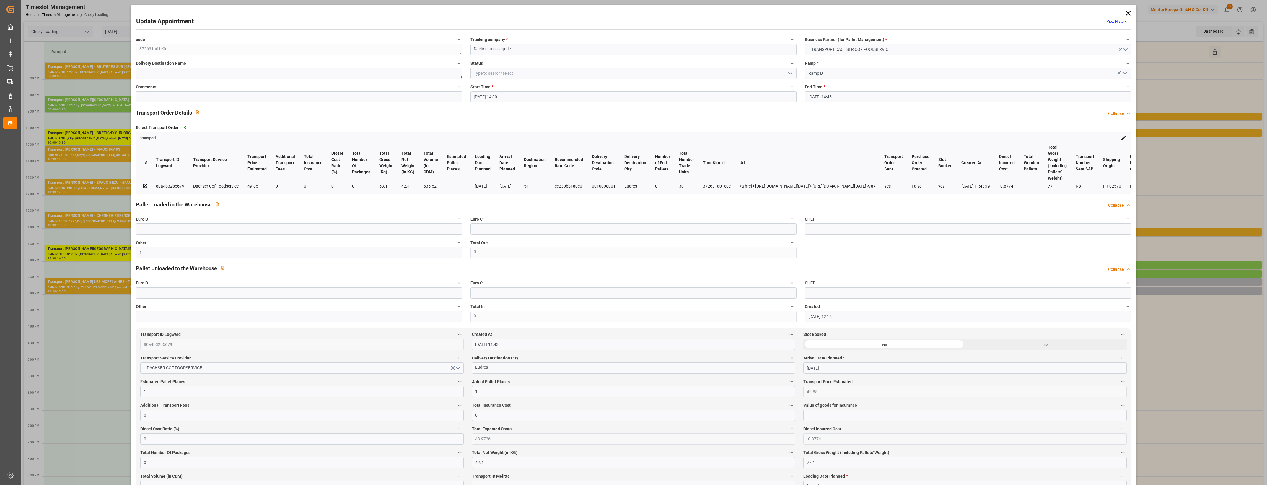
click at [789, 73] on icon "open menu" at bounding box center [790, 73] width 7 height 7
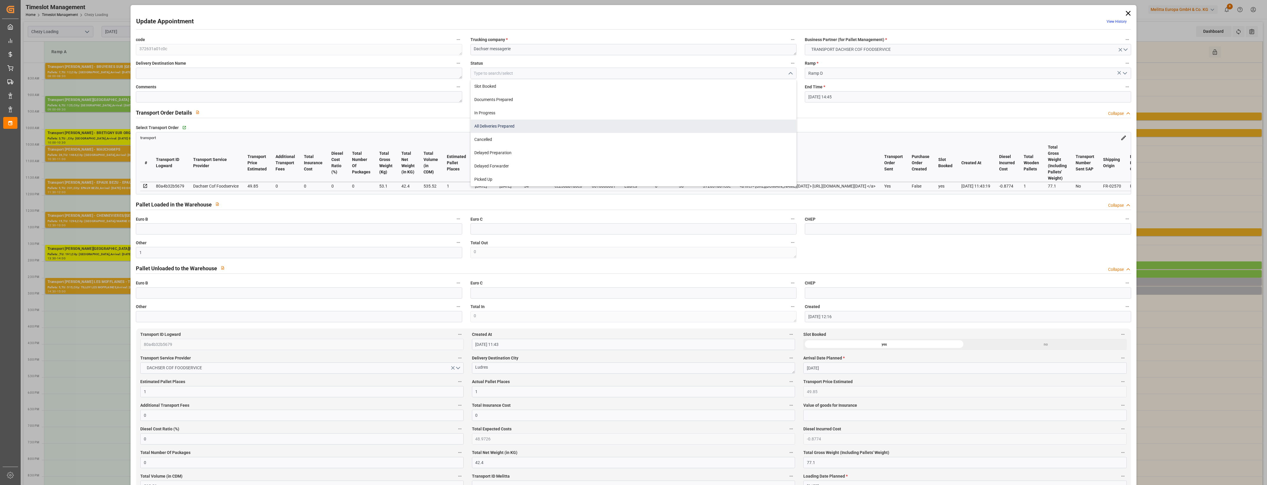
click at [507, 123] on div "All Deliveries Prepared" at bounding box center [633, 126] width 325 height 13
type input "All Deliveries Prepared"
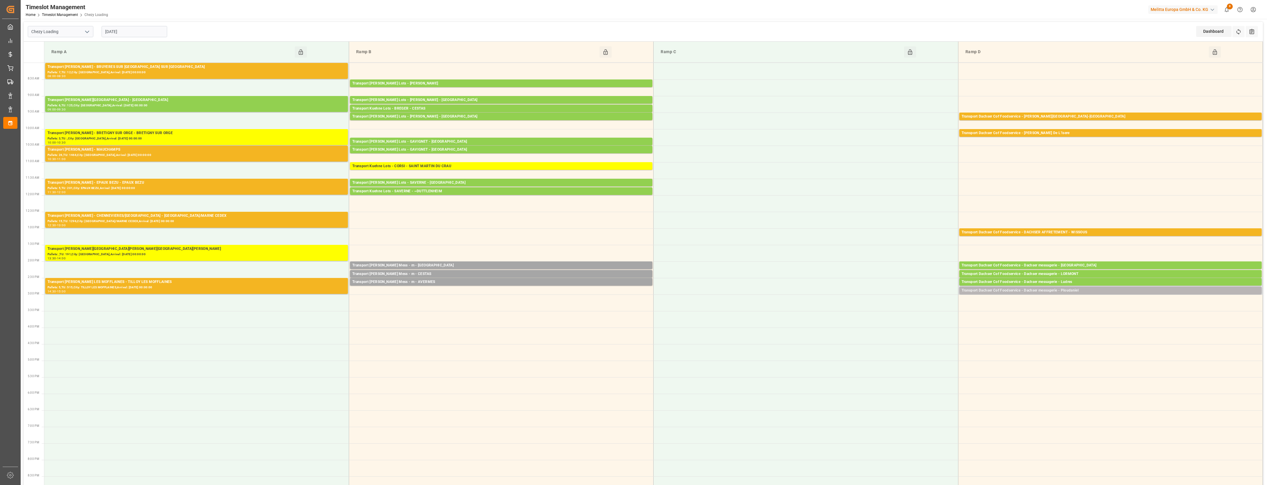
click at [1078, 289] on div "Transport Dachser Cof Foodservice - Dachser messagerie - Ploudaniel" at bounding box center [1110, 291] width 298 height 6
click at [898, 309] on button "Open" at bounding box center [880, 308] width 41 height 7
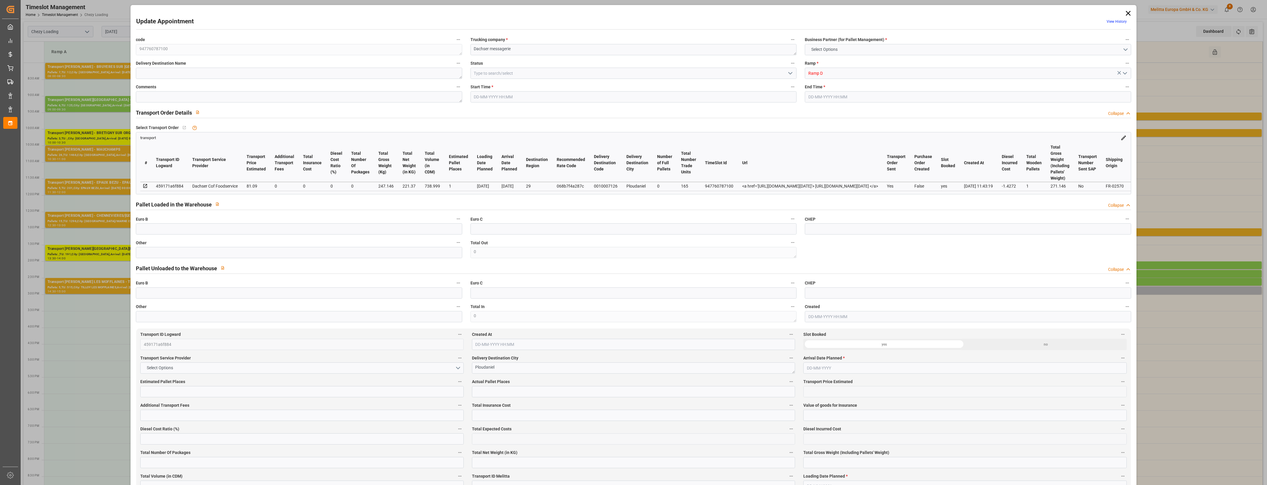
type input "1"
type input "81.09"
type input "0"
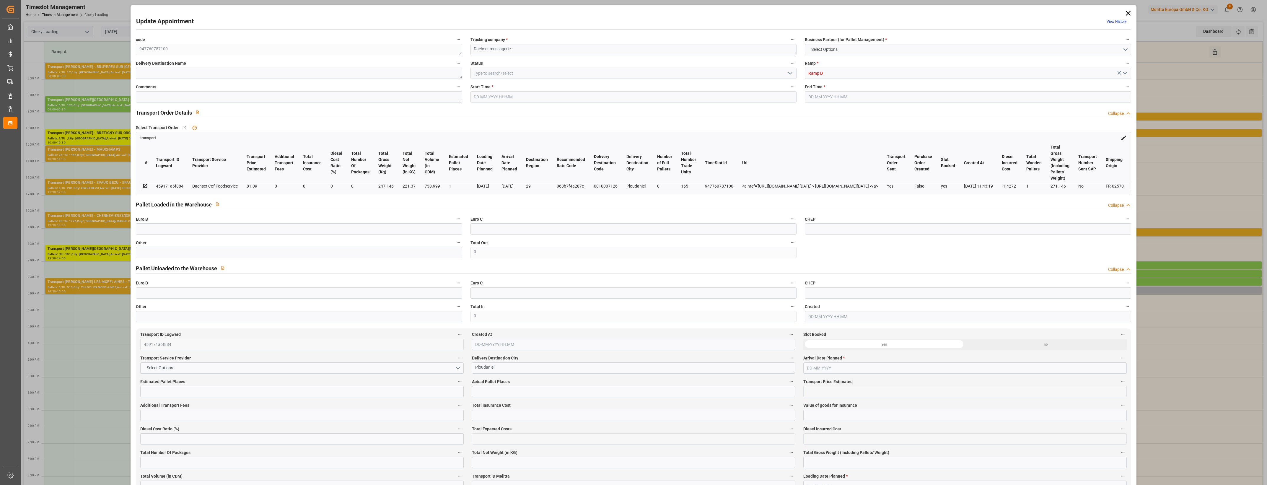
type input "79.6628"
type input "-1.4272"
type input "0"
type input "221.37"
type input "271.146"
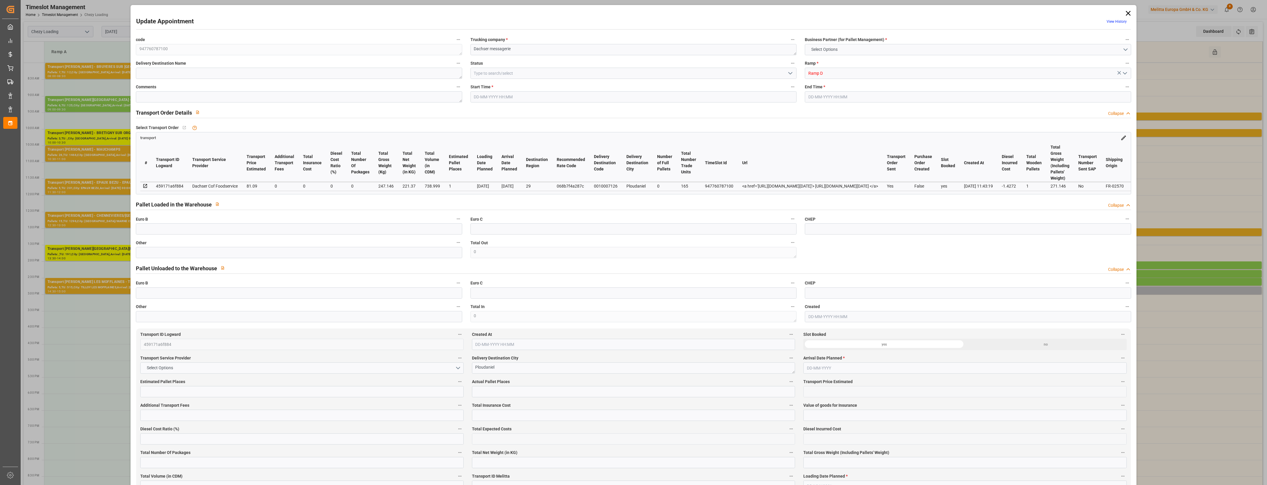
type input "738.999"
type input "29"
type input "0"
type input "165"
type input "1"
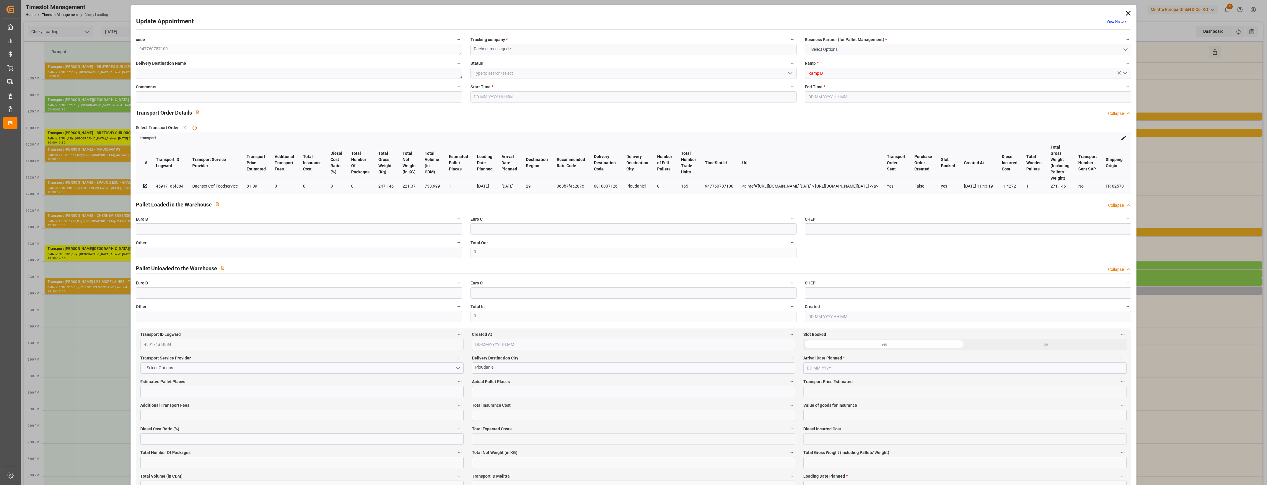
type input "101"
type input "247.146"
type input "0"
type input "4710.8598"
type input "0"
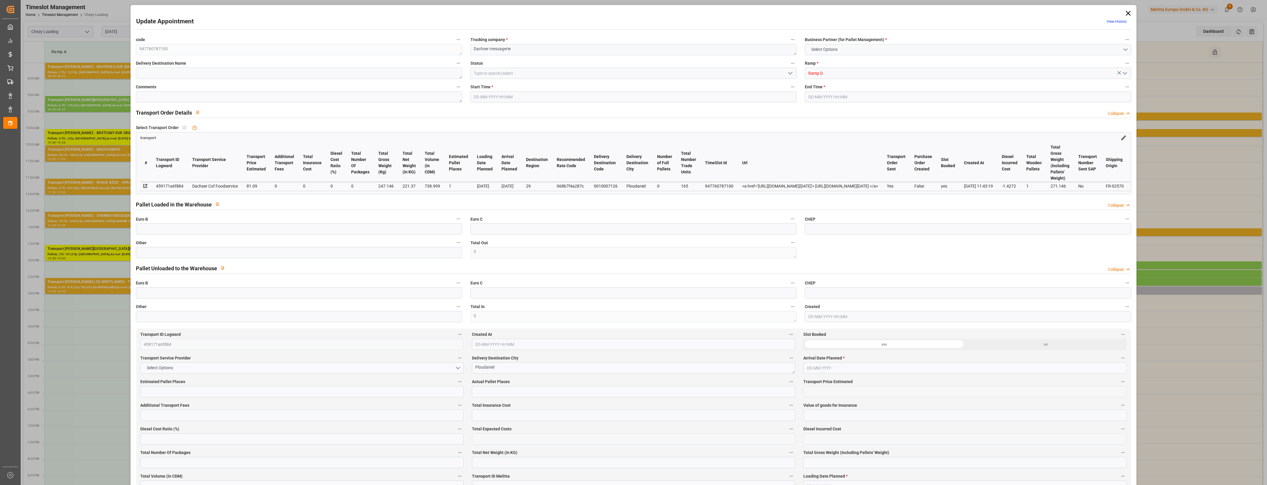
type input "0"
type input "21"
type input "35"
type input "[DATE] 14:45"
type input "[DATE] 15:00"
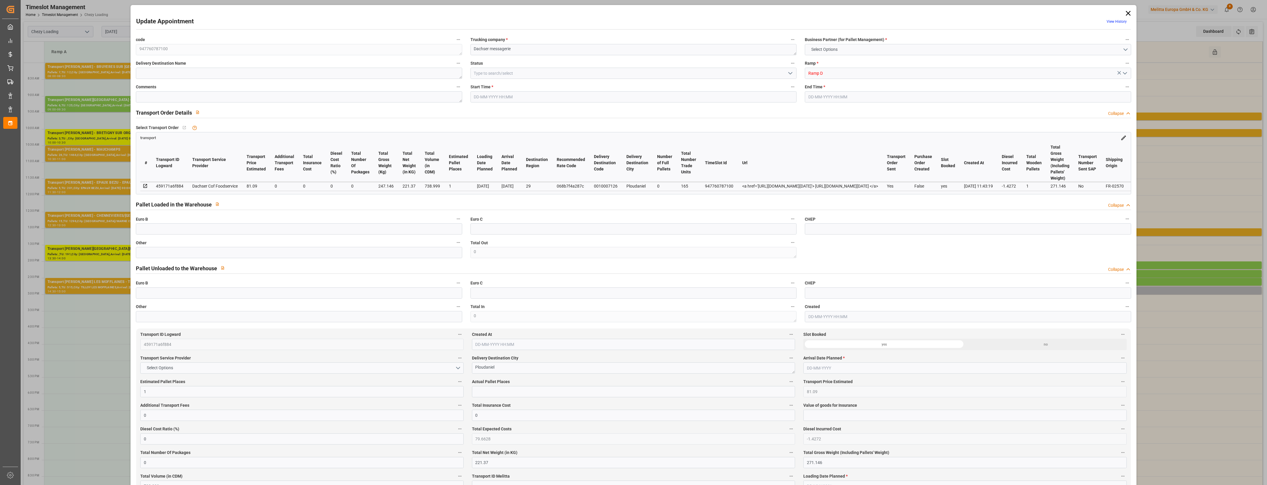
type input "[DATE] 12:17"
type input "[DATE] 11:43"
type input "[DATE]"
click at [148, 258] on input "text" at bounding box center [299, 252] width 326 height 11
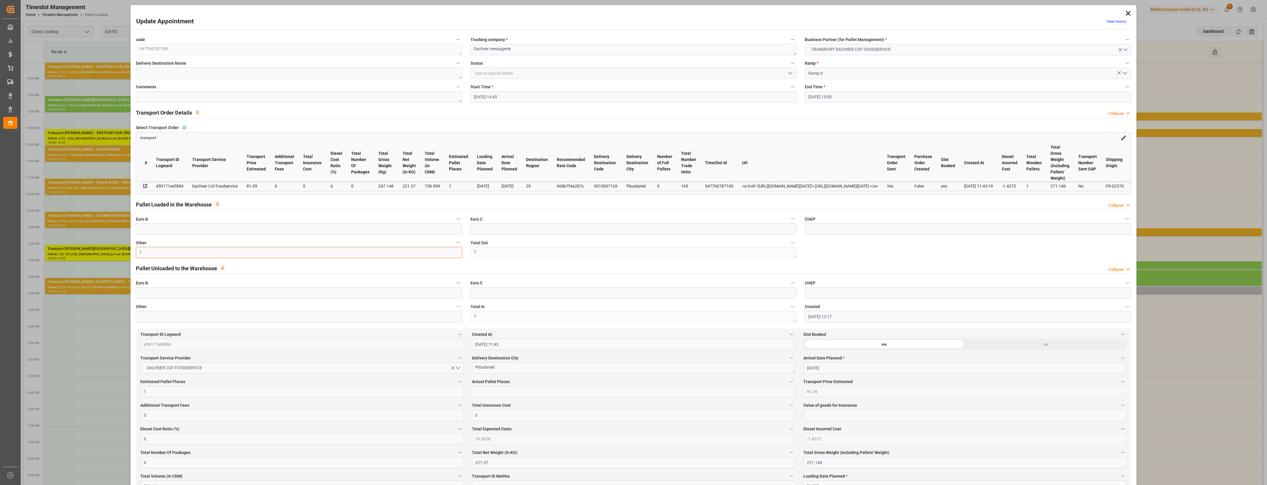
type input "1"
click at [475, 394] on input "text" at bounding box center [633, 391] width 323 height 11
type input "1"
click at [789, 70] on icon "open menu" at bounding box center [790, 73] width 7 height 7
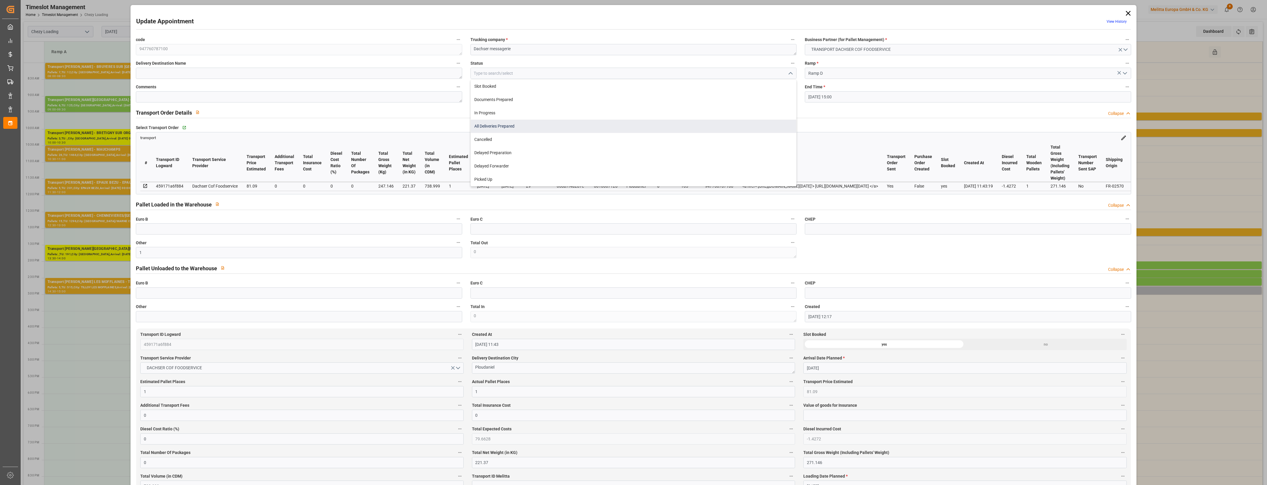
click at [509, 124] on div "All Deliveries Prepared" at bounding box center [633, 126] width 325 height 13
type input "All Deliveries Prepared"
